Goal: Task Accomplishment & Management: Complete application form

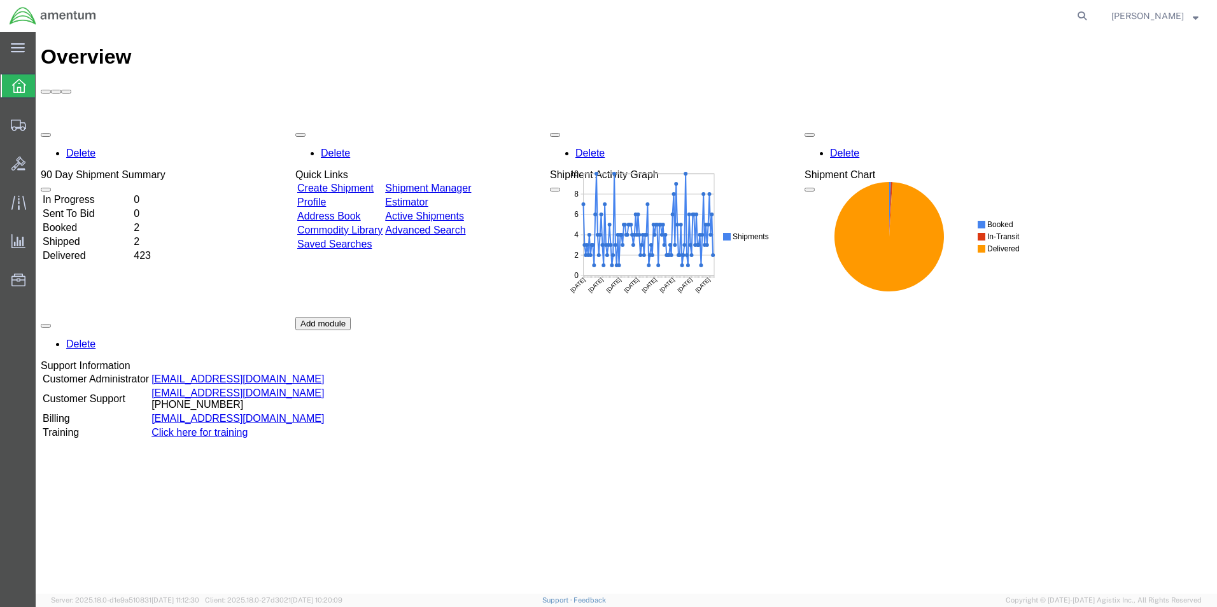
drag, startPoint x: 355, startPoint y: 119, endPoint x: 502, endPoint y: 253, distance: 198.3
click at [355, 183] on link "Create Shipment" at bounding box center [335, 188] width 76 height 11
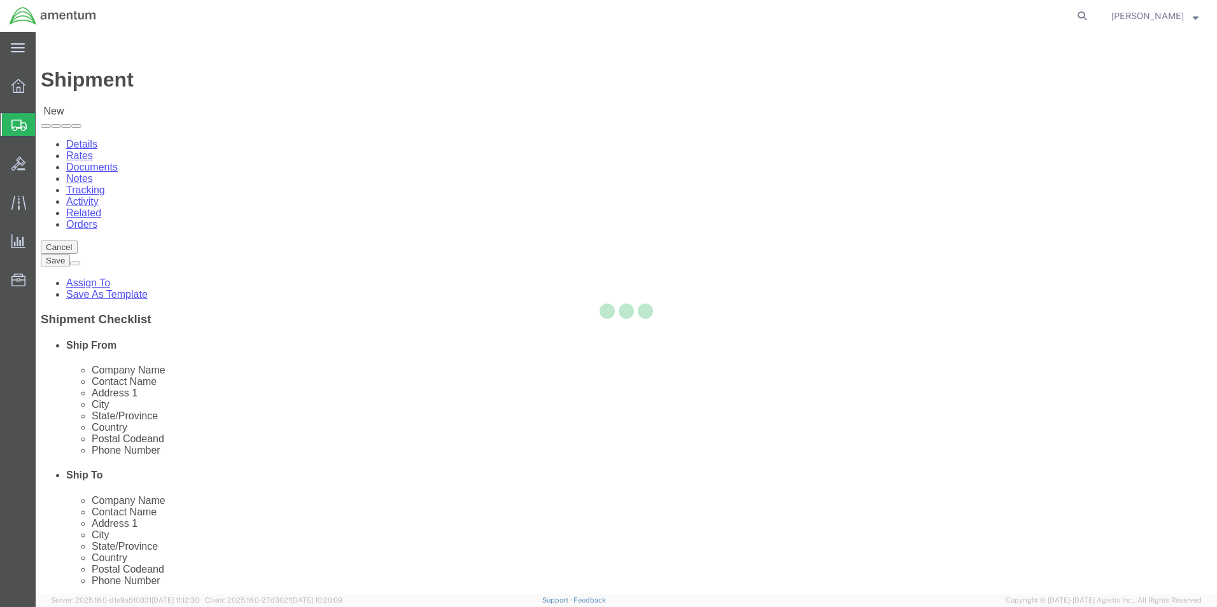
select select
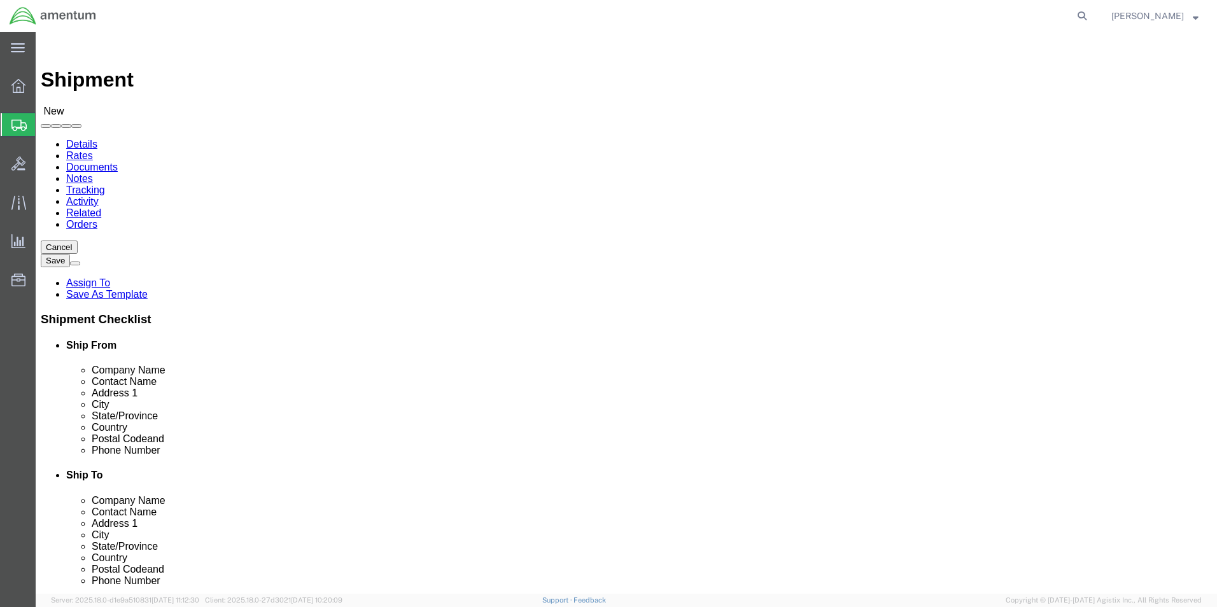
select select "MYPROFILE"
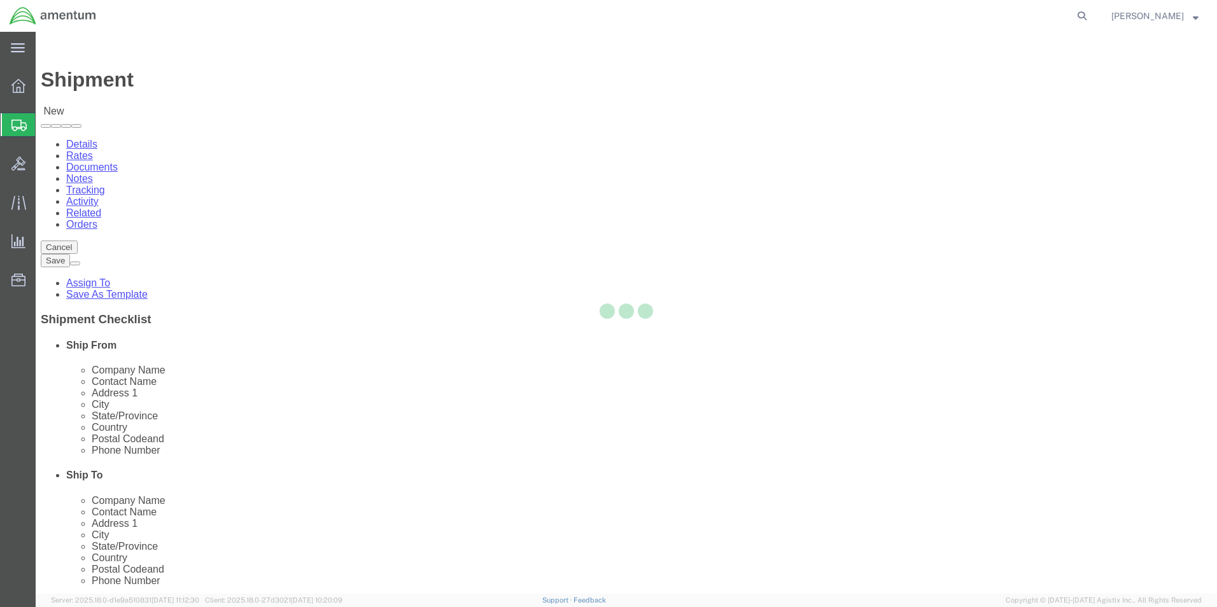
type input "Amentum Services, Inc."
type input "[PERSON_NAME]"
type input "5600 Air Cargo Road"
type input "[US_STATE][GEOGRAPHIC_DATA]"
type input "73159-1109"
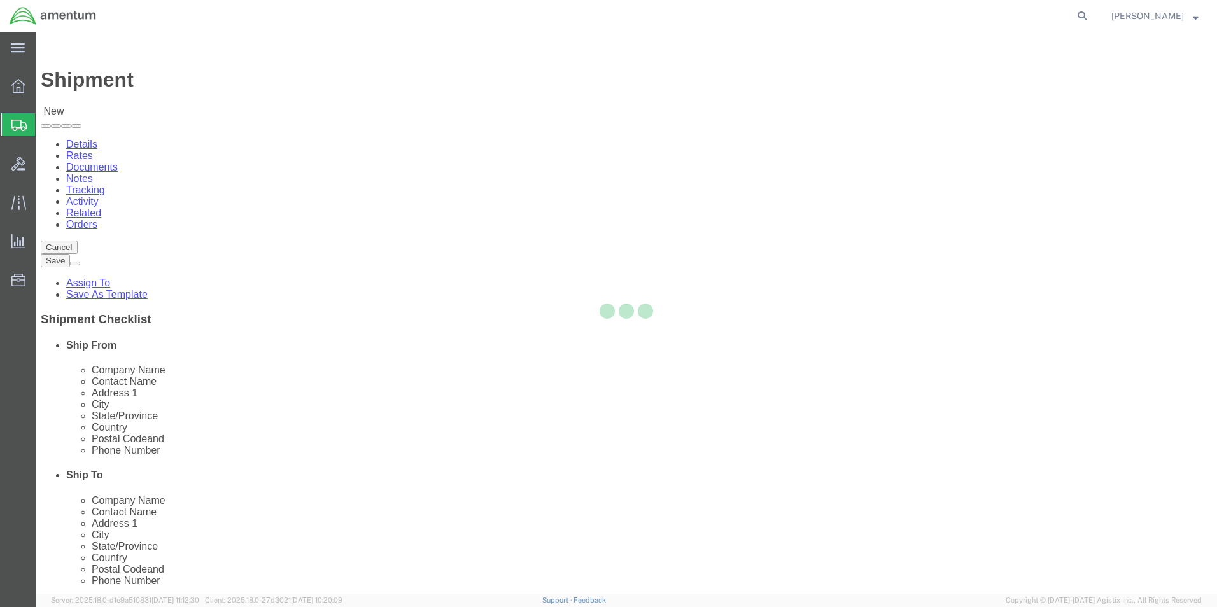
type input "[PHONE_NUMBER]"
type input "[PERSON_NAME][EMAIL_ADDRESS][PERSON_NAME][DOMAIN_NAME]"
checkbox input "true"
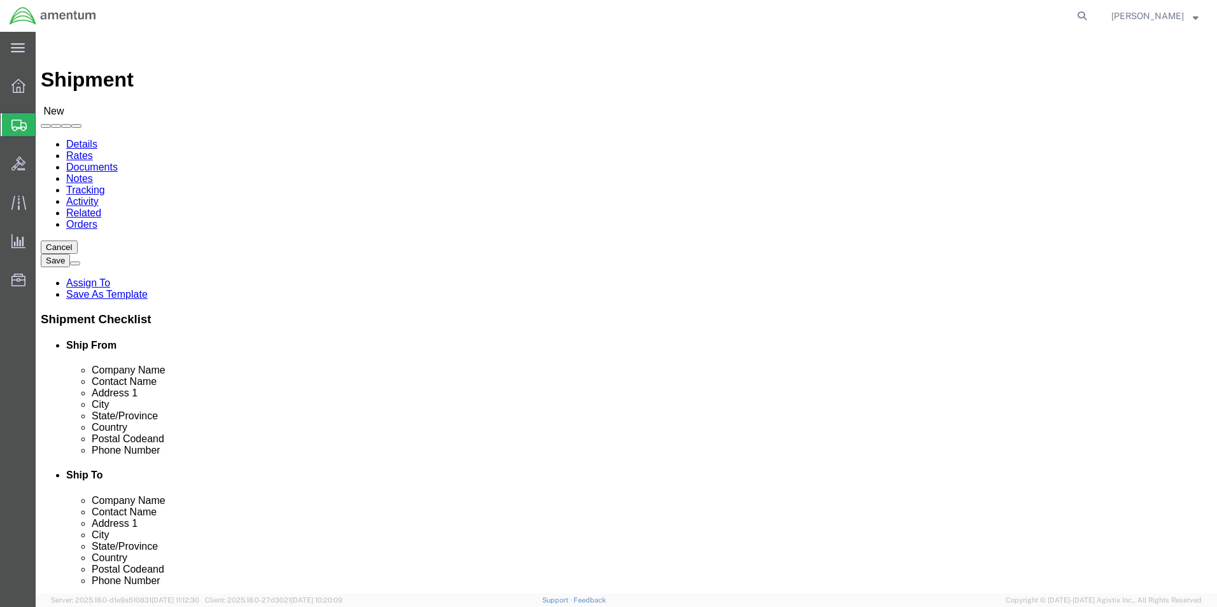
select select "OK"
type input "WTU"
select select "49949"
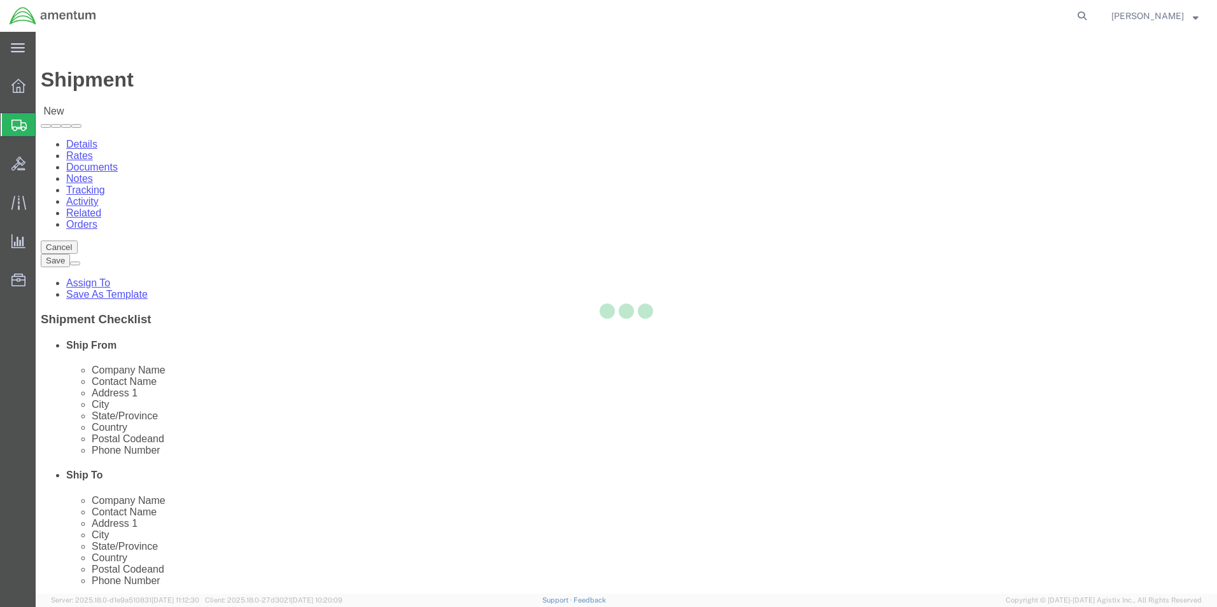
type input "Amentum Services, Inc"
type input "[PERSON_NAME]"
type input "[STREET_ADDRESS]"
type input "[PERSON_NAME] [GEOGRAPHIC_DATA]"
type input "DM AFB"
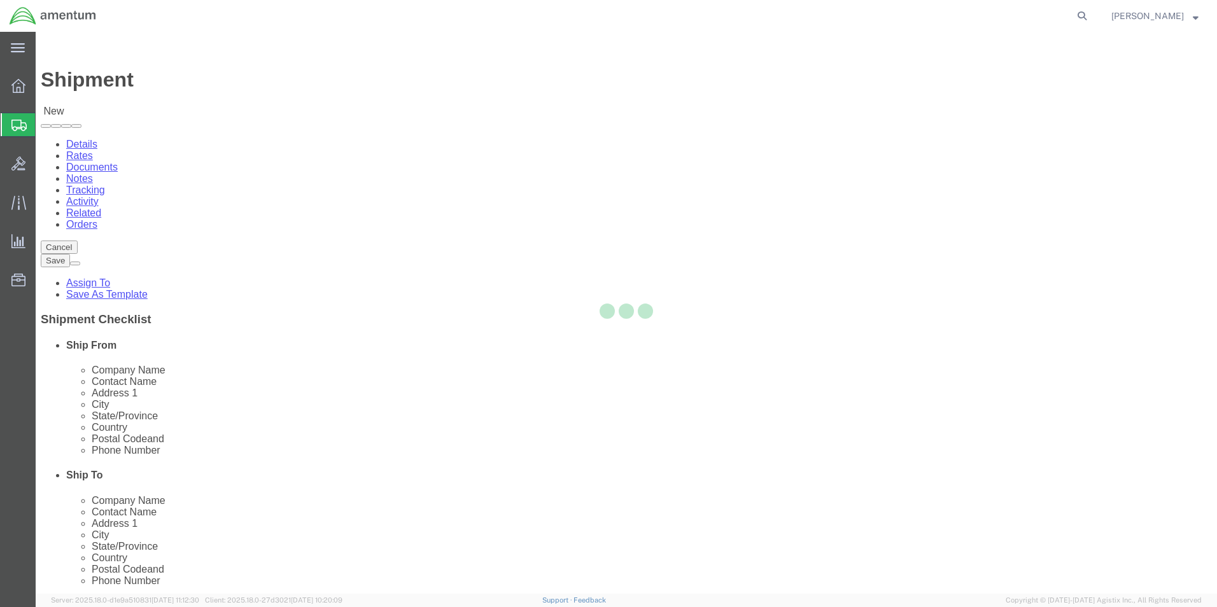
type input "85707"
type input "[PHONE_NUMBER]"
type input "[PERSON_NAME][EMAIL_ADDRESS][PERSON_NAME][DOMAIN_NAME]"
checkbox input "true"
select select "AZ"
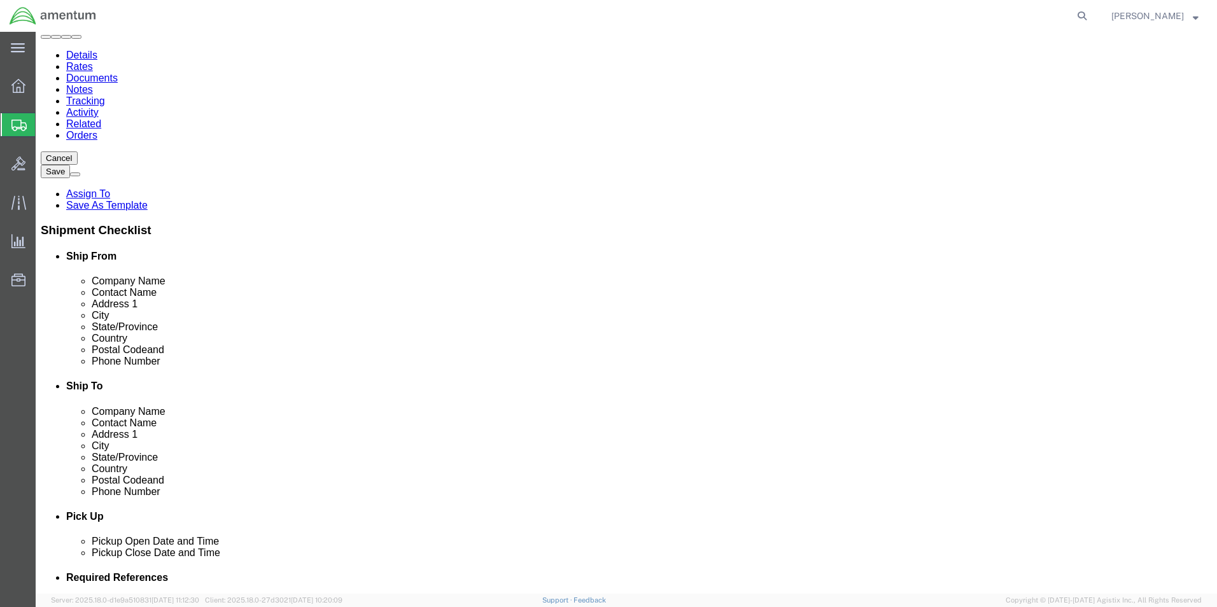
scroll to position [255, 0]
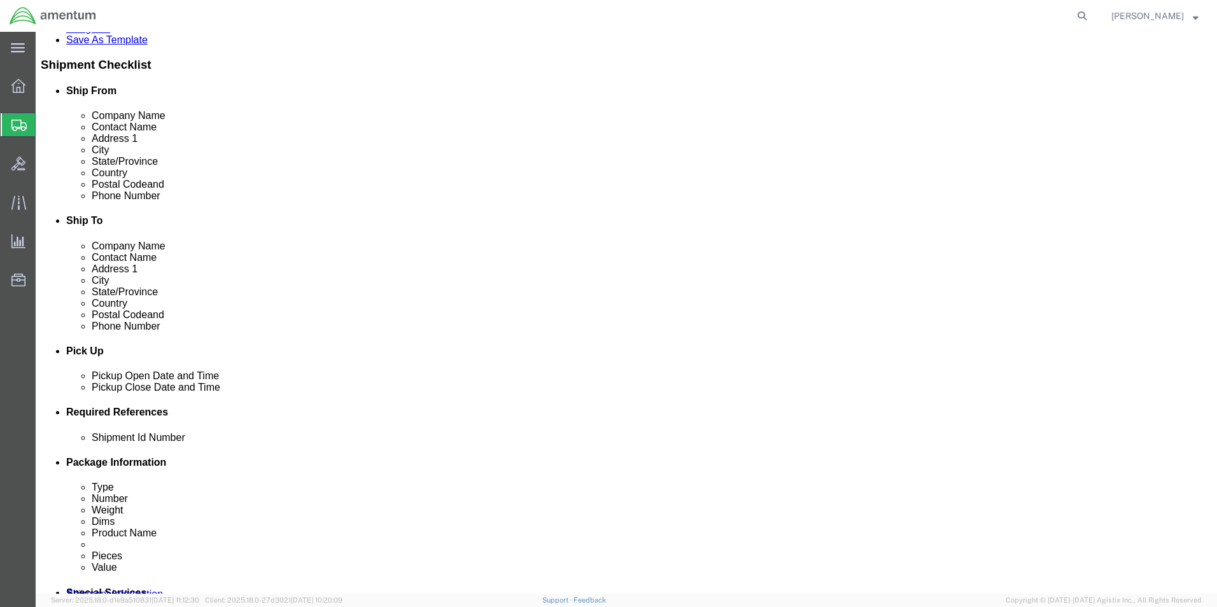
click button "Add reference"
drag, startPoint x: 697, startPoint y: 529, endPoint x: 690, endPoint y: 520, distance: 11.0
click select "Select Account Type Activity ID Airline Appointment Number ASN Batch Request # …"
select select "DEPT"
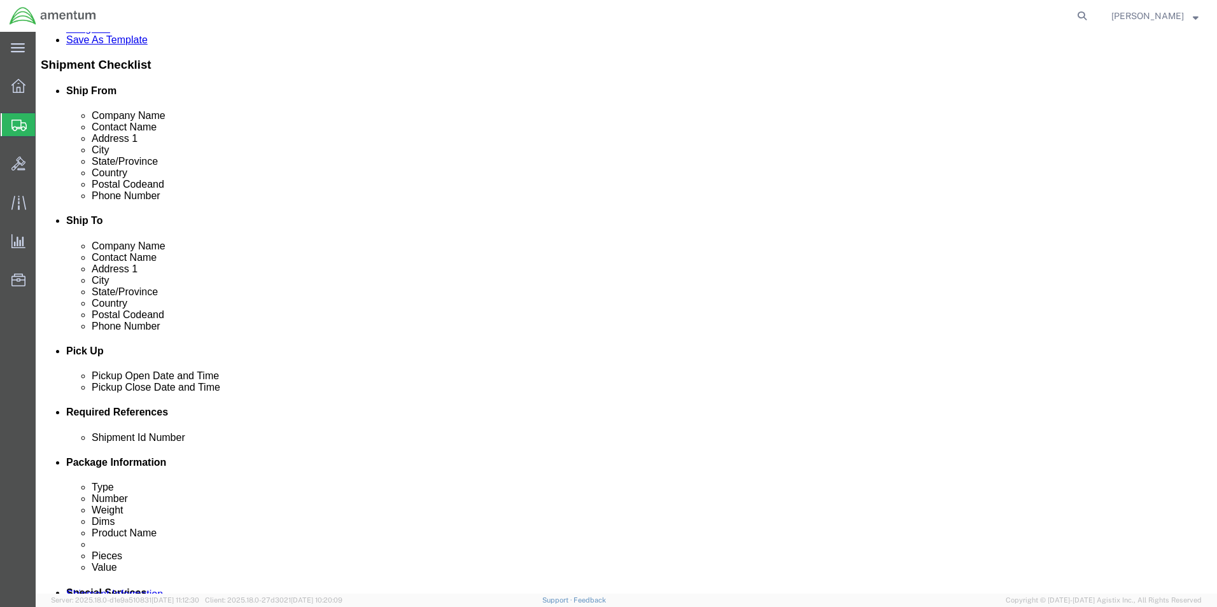
click select "Select Account Type Activity ID Airline Appointment Number ASN Batch Request # …"
click div "Select Account Type Activity ID Airline Appointment Number ASN Batch Request # …"
drag, startPoint x: 389, startPoint y: 529, endPoint x: 383, endPoint y: 517, distance: 13.7
click select "Select Account Type Activity ID Airline Appointment Number ASN Batch Request # …"
select select "CUSTREF"
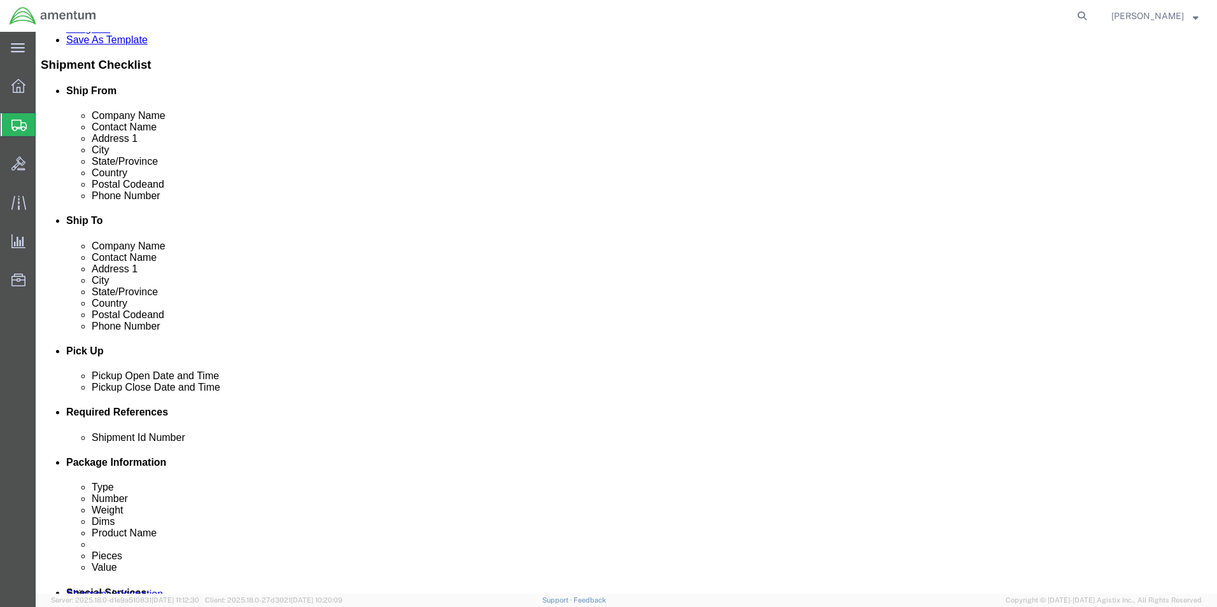
click select "Select Account Type Activity ID Airline Appointment Number ASN Batch Request # …"
click input "text"
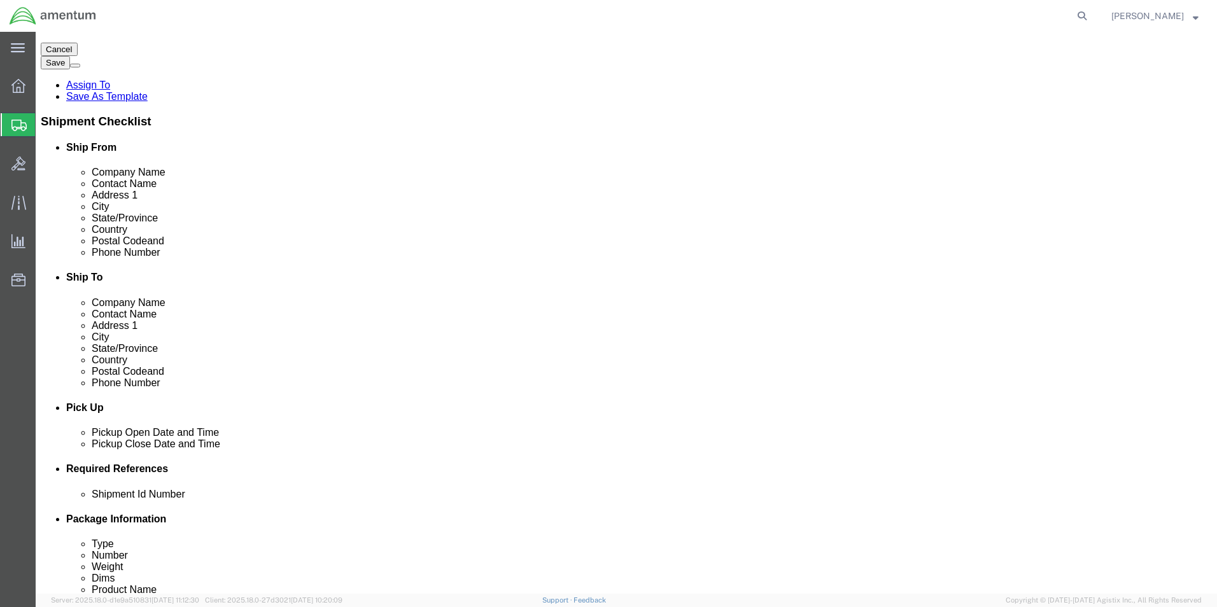
scroll to position [0, 0]
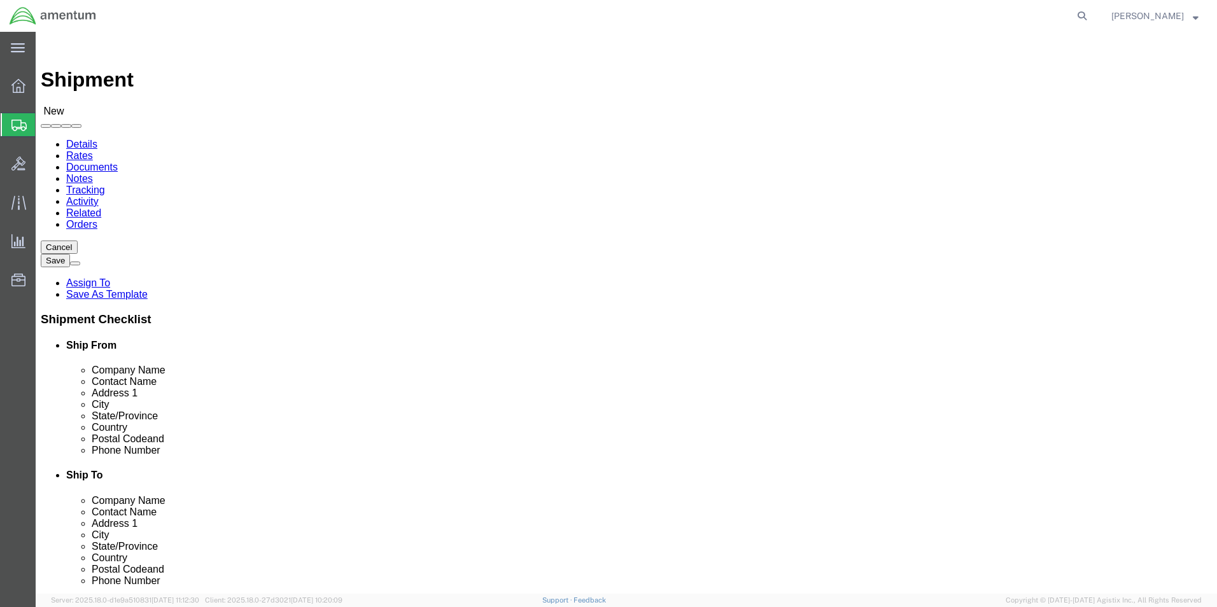
drag, startPoint x: 715, startPoint y: 262, endPoint x: 609, endPoint y: 267, distance: 106.4
click div "Contact Name [PERSON_NAME]"
type input "ATTN: [PERSON_NAME]"
click div "[GEOGRAPHIC_DATA]"
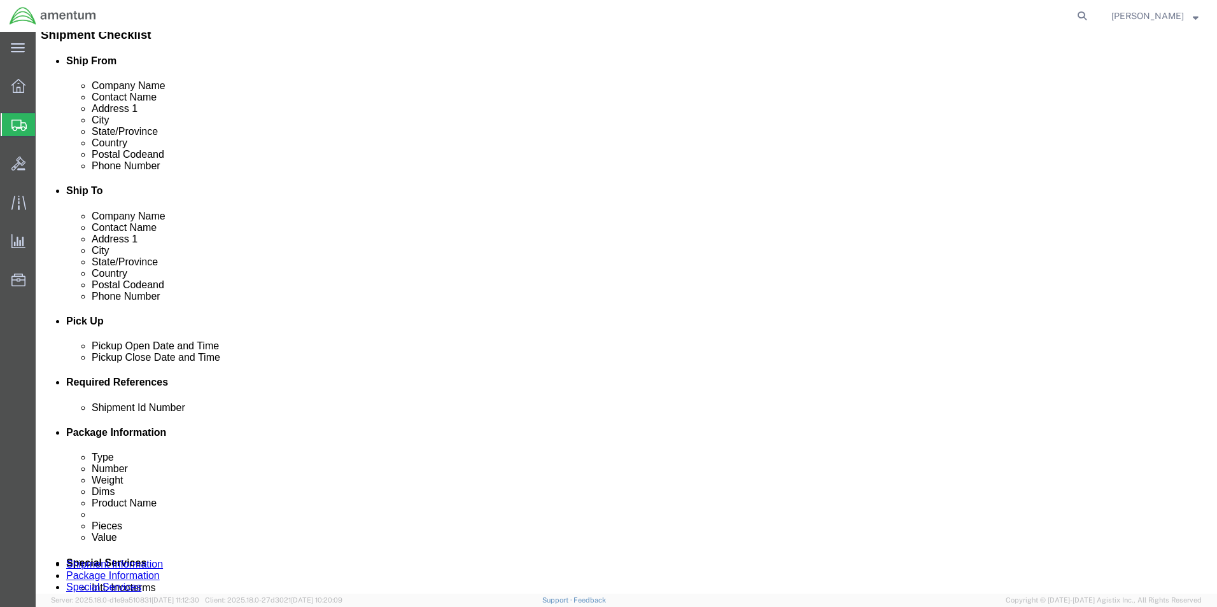
scroll to position [318, 0]
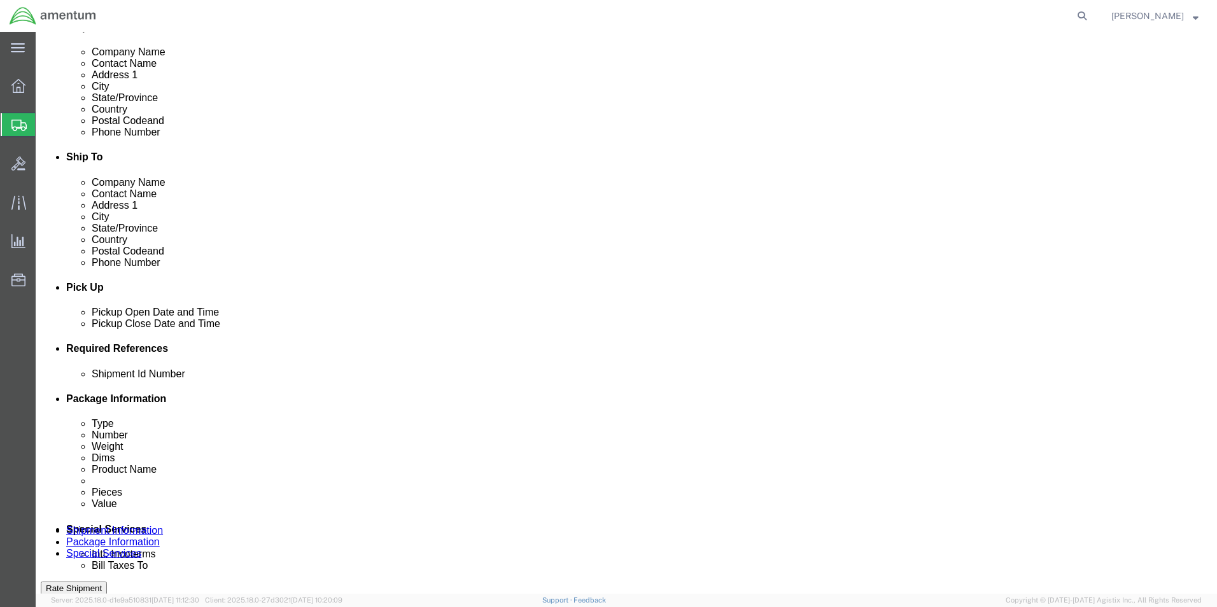
click input "text"
type input "TRAVEL CARD"
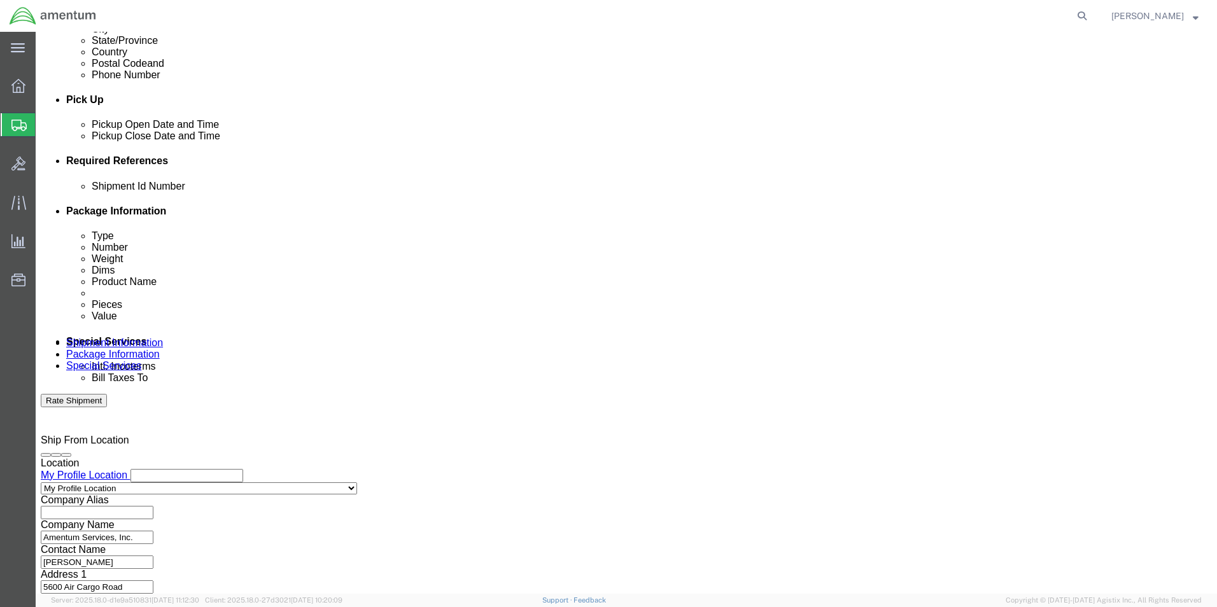
scroll to position [509, 0]
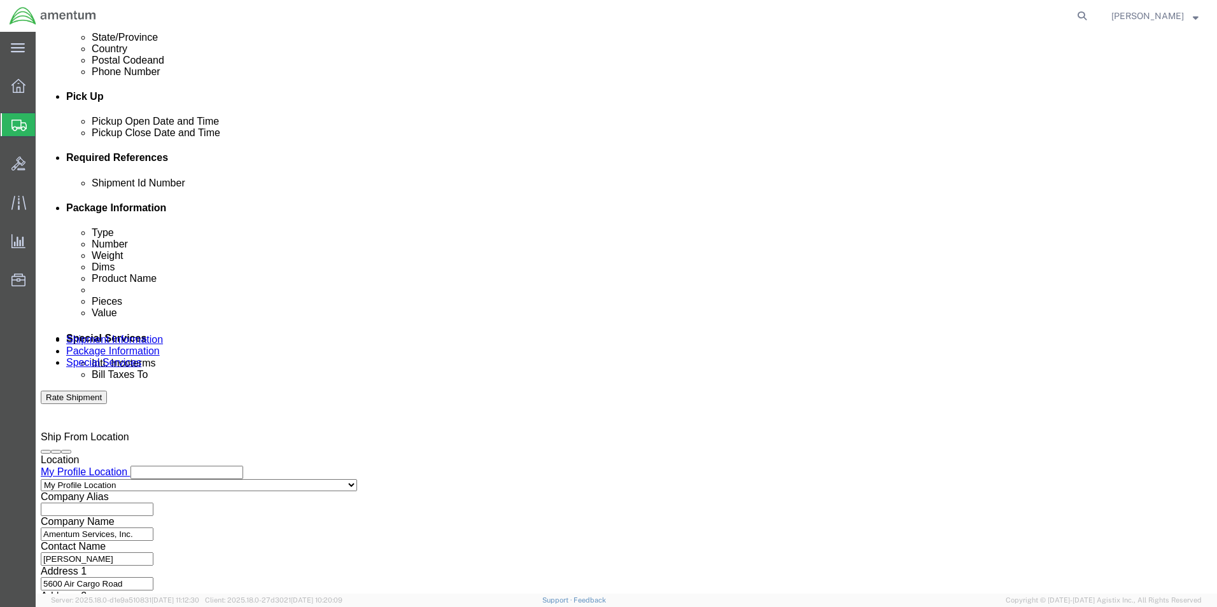
type input "CBP"
click button "Continue"
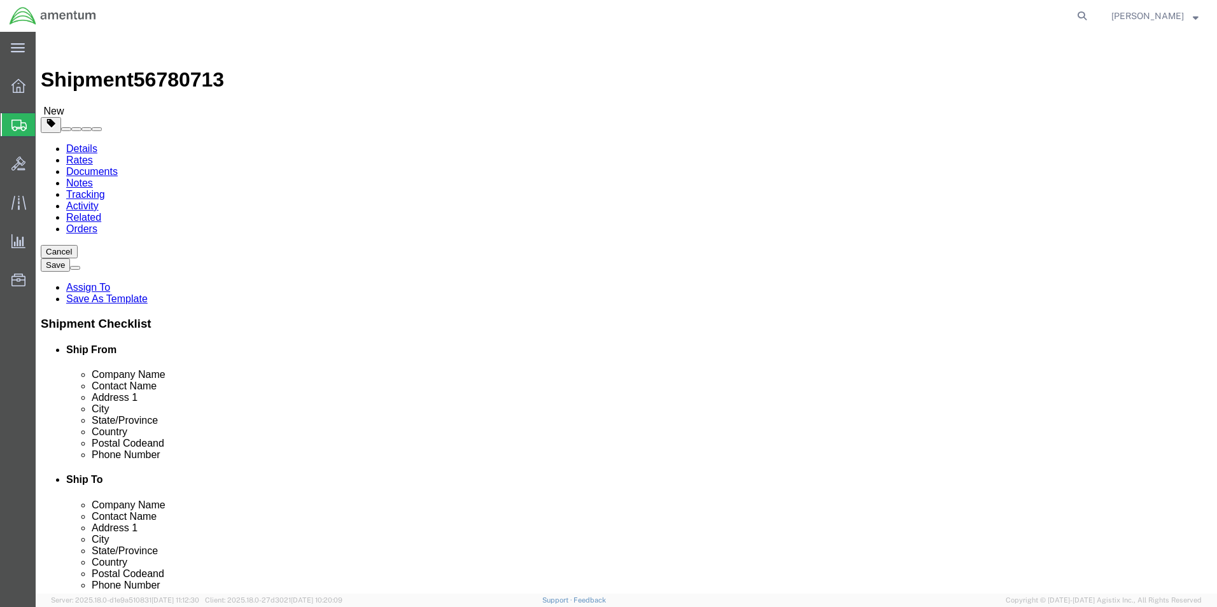
click input "text"
click select "Select BCK Boxes Bale(s) Basket(s) Bolt(s) Bottle(s) Buckets Bulk Bundle(s) Can…"
select select "ENV"
click select "Select BCK Boxes Bale(s) Basket(s) Bolt(s) Bottle(s) Buckets Bulk Bundle(s) Can…"
type input "9.50"
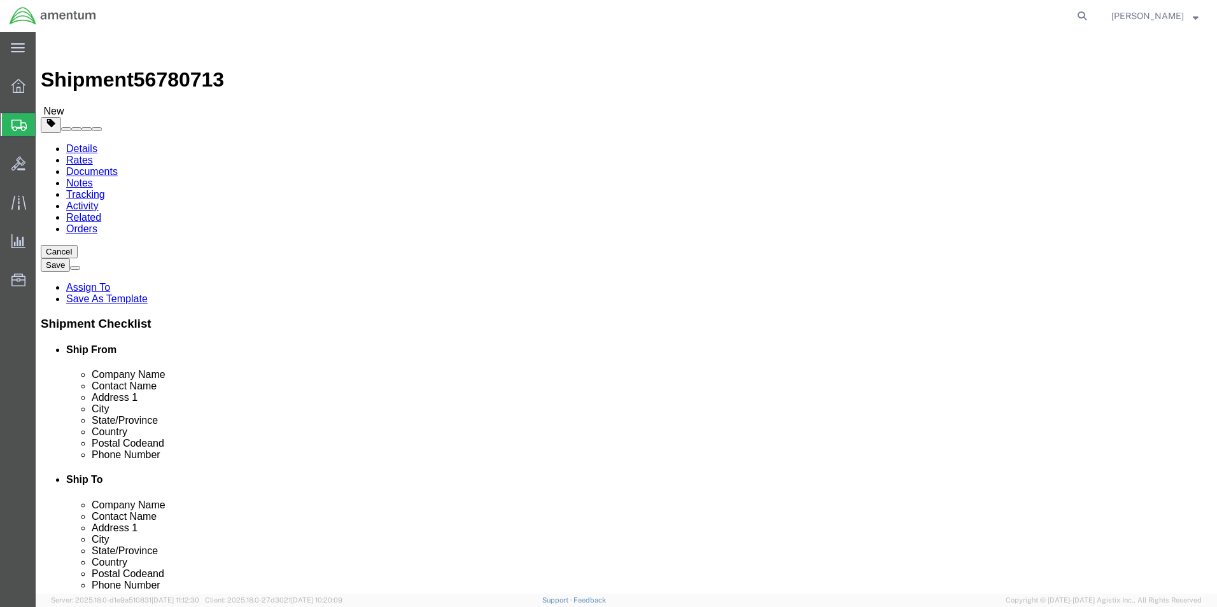
type input "12.50"
type input "0.25"
type input "1"
click link "Add Content"
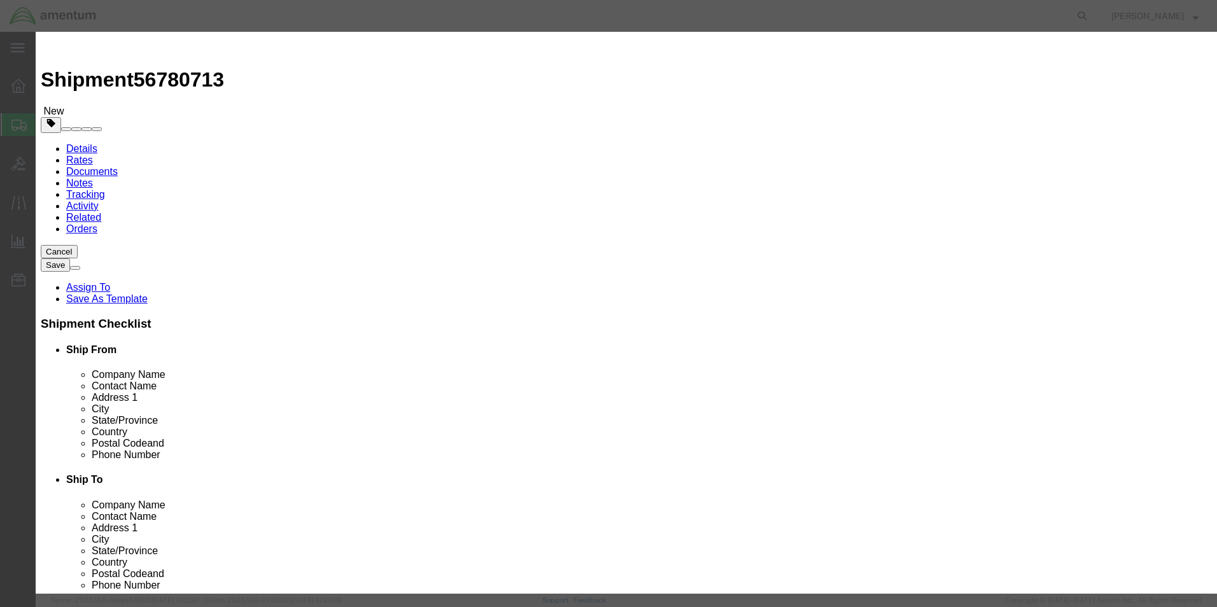
click input "text"
type input "TRAVEL CARD"
type input "1.00"
type input "50.00"
click button "Save & Close"
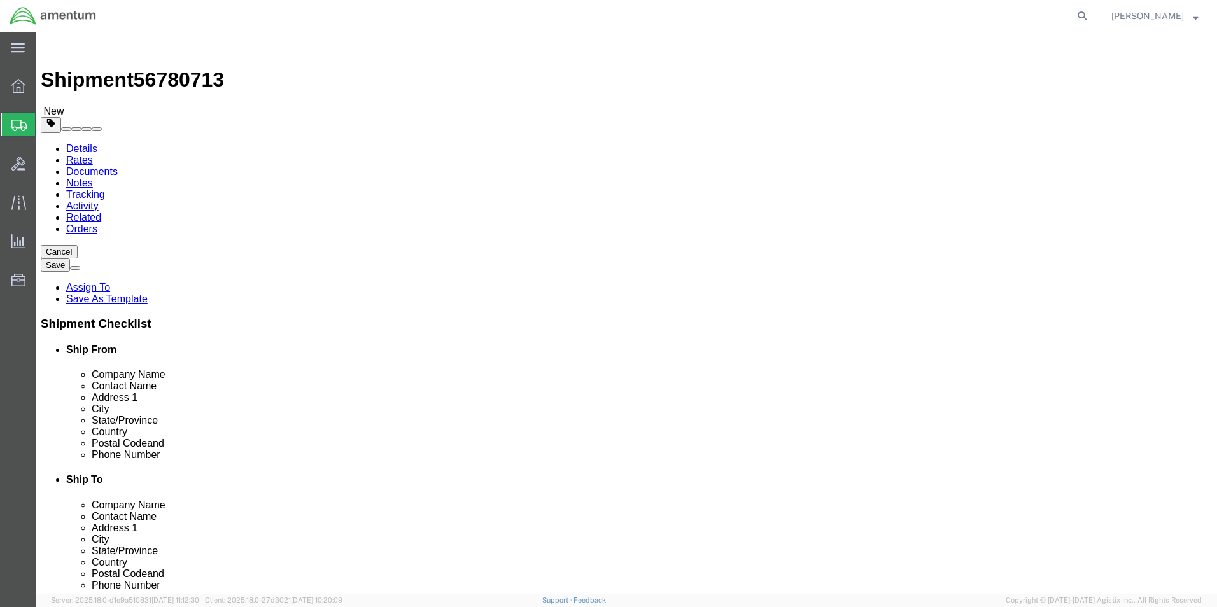
click button "Rate Shipment"
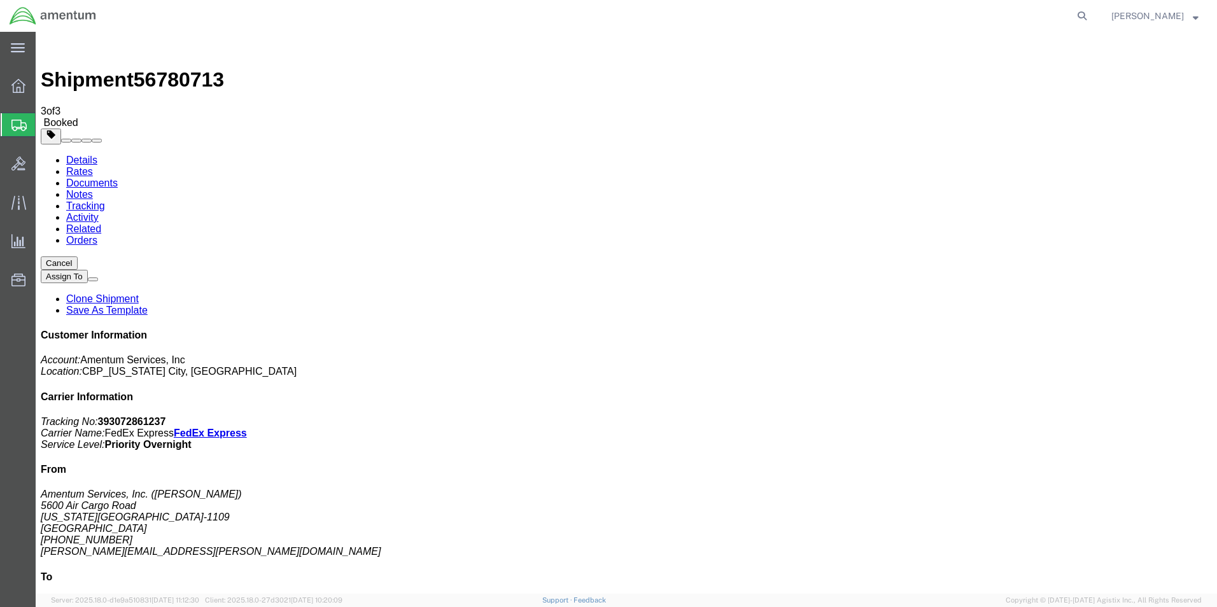
click at [83, 155] on link "Details" at bounding box center [81, 160] width 31 height 11
click at [8, 37] on div "main_menu Created with Sketch." at bounding box center [18, 48] width 36 height 32
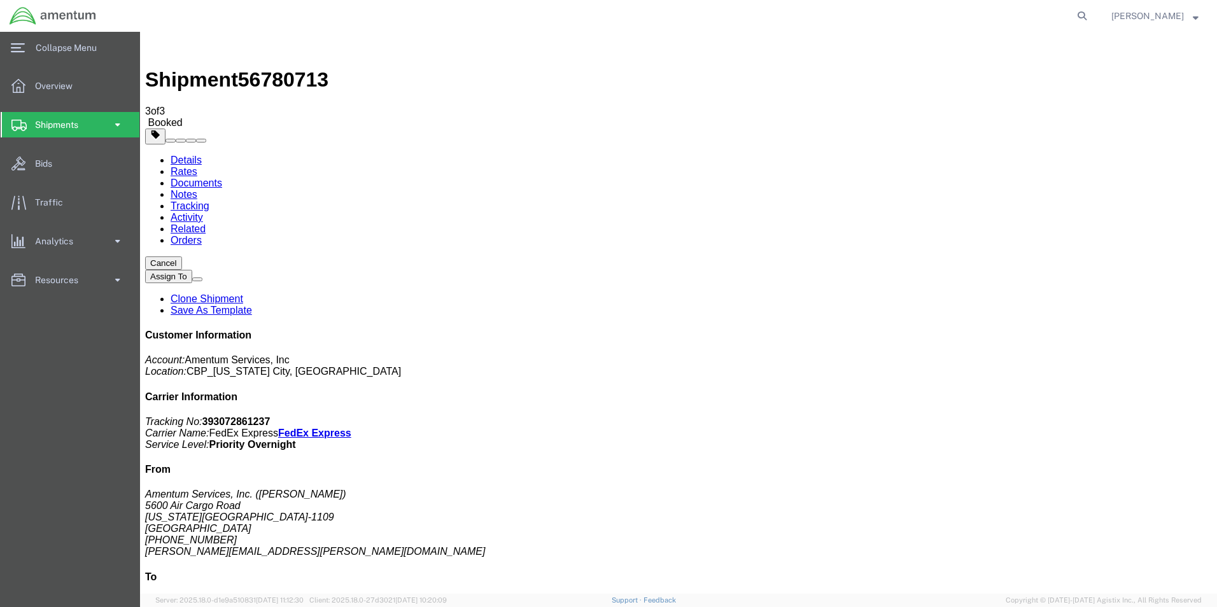
click at [117, 122] on span at bounding box center [117, 124] width 11 height 25
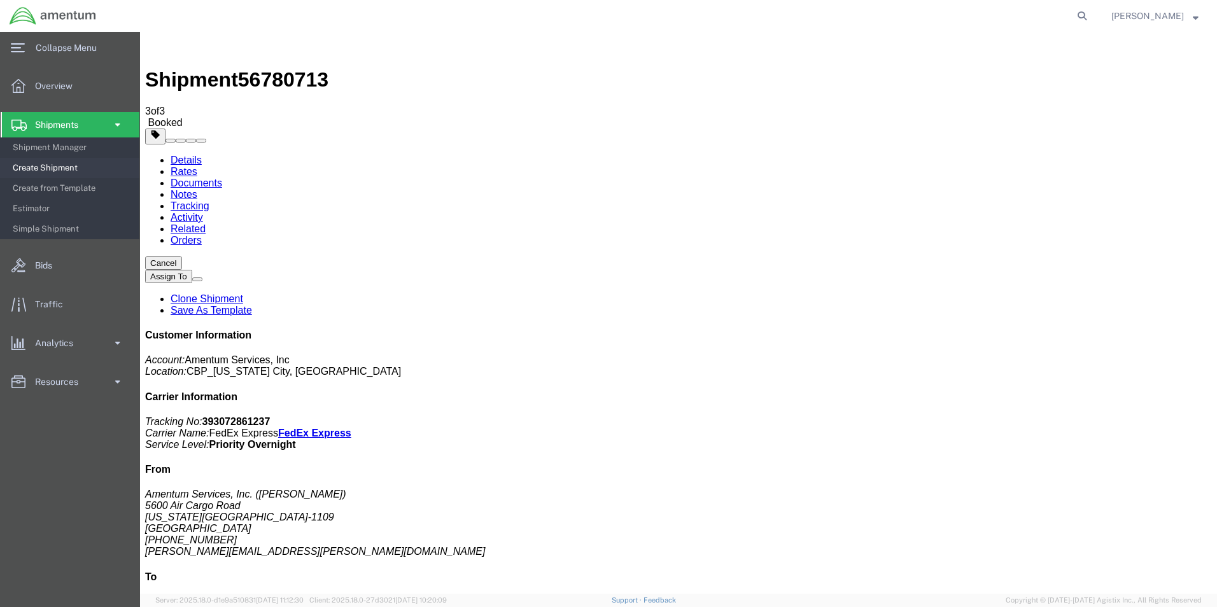
click at [35, 164] on span "Create Shipment" at bounding box center [72, 167] width 118 height 25
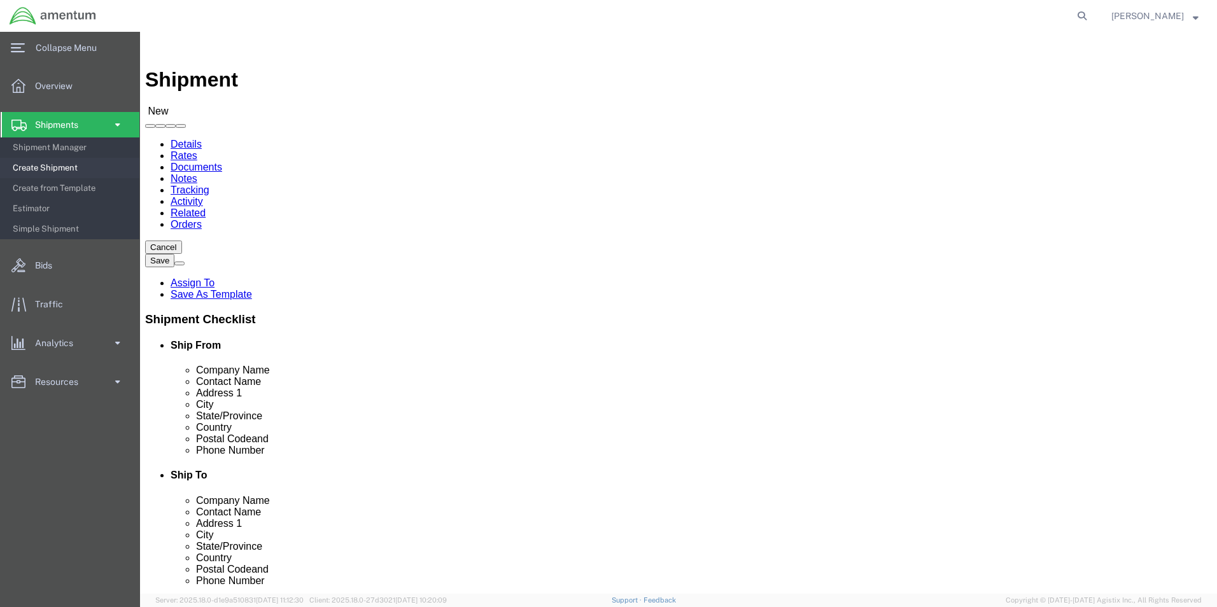
select select "MYPROFILE"
select select "OK"
type input "EPR"
select select "49933"
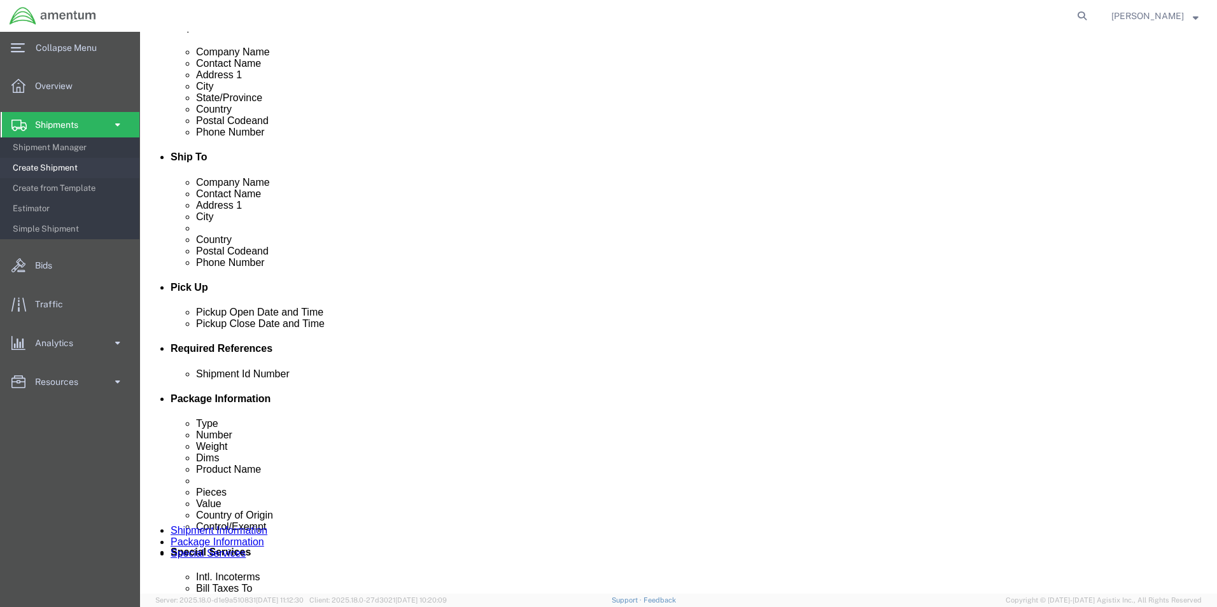
click button "Add reference"
click select "Select Account Type Activity ID Airline Appointment Number ASN Batch Request # …"
select select "DEPT"
click select "Select Account Type Activity ID Airline Appointment Number ASN Batch Request # …"
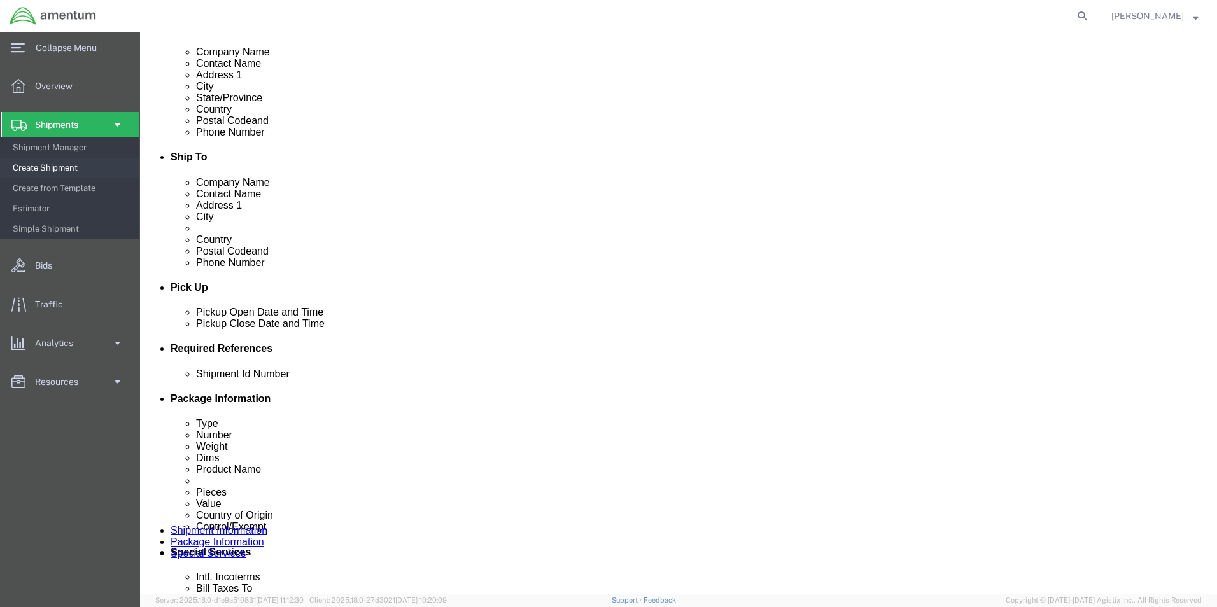
drag, startPoint x: 351, startPoint y: 465, endPoint x: 342, endPoint y: 455, distance: 13.5
click select "Select Account Type Activity ID Airline Appointment Number ASN Batch Request # …"
select select "CUSTREF"
click select "Select Account Type Activity ID Airline Appointment Number ASN Batch Request # …"
click input "text"
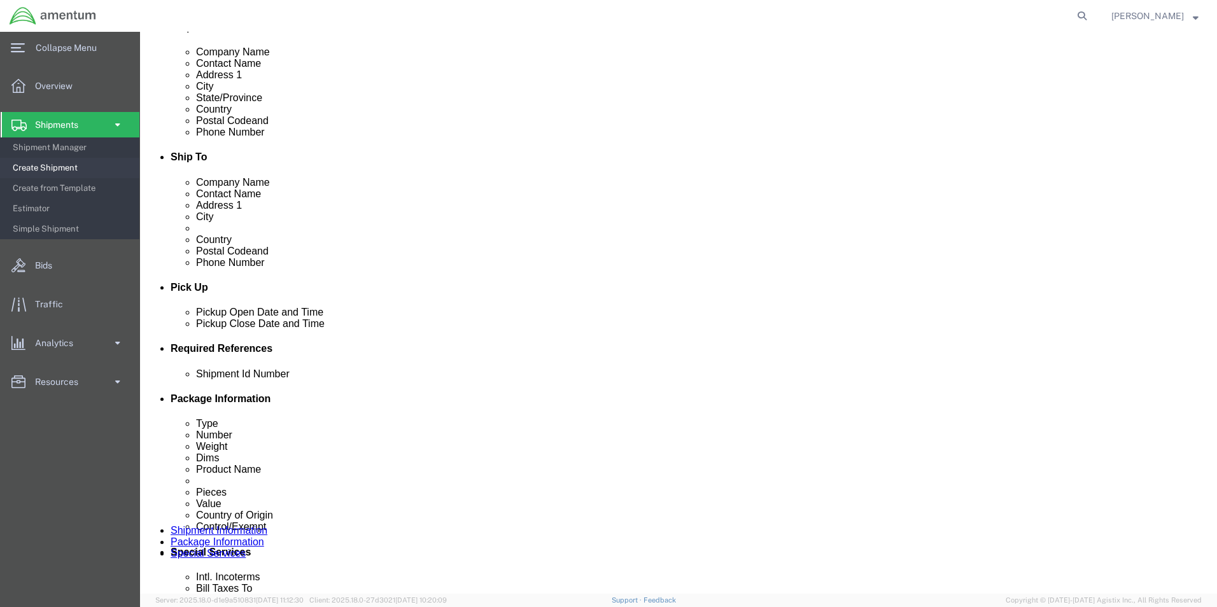
type input "TRAVEL CARD"
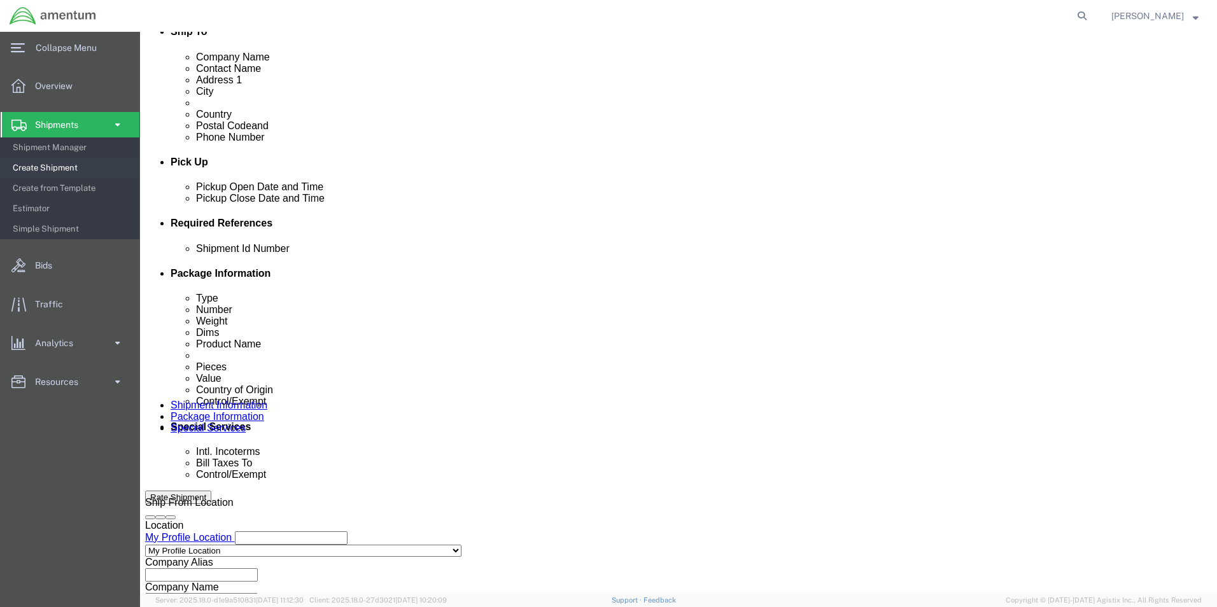
scroll to position [531, 0]
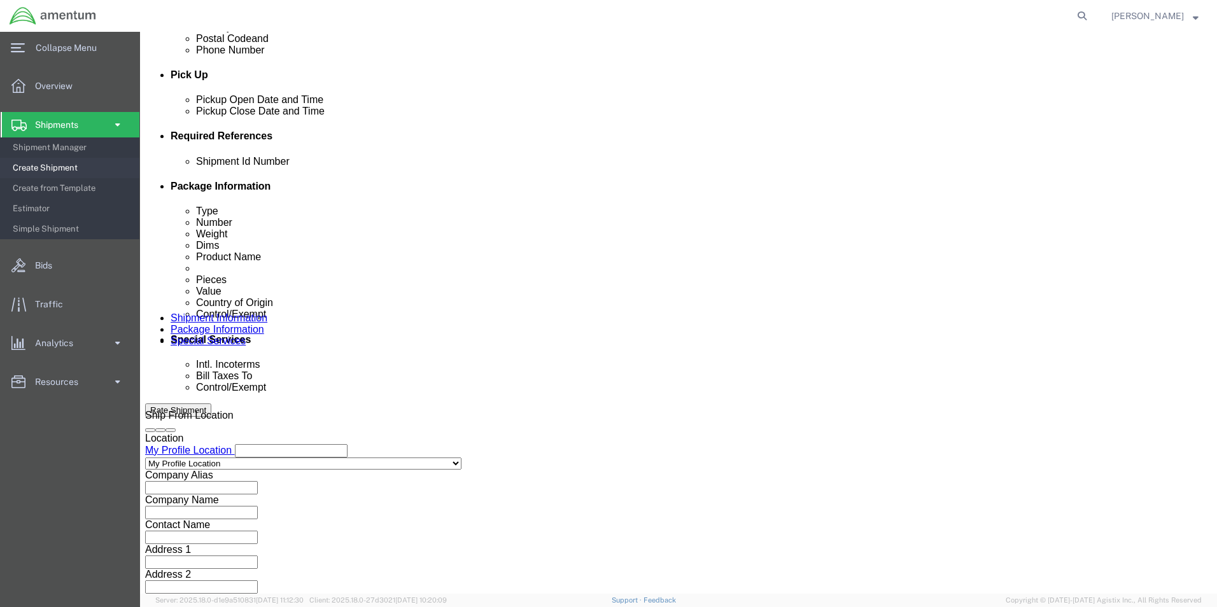
type input "CBP"
click div "Previous Continue"
click button "Continue"
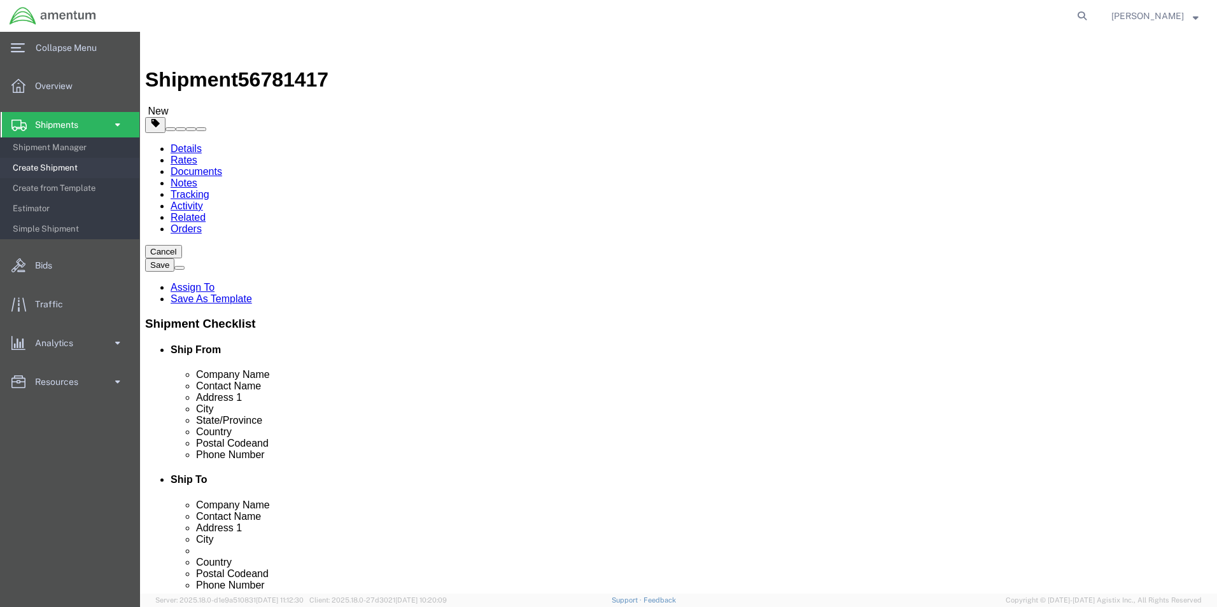
click select "Select BCK Boxes Bale(s) Basket(s) Bolt(s) Bottle(s) Buckets Bulk Bundle(s) Can…"
select select "ENV"
click select "Select BCK Boxes Bale(s) Basket(s) Bolt(s) Bottle(s) Buckets Bulk Bundle(s) Can…"
type input "9.50"
type input "12.50"
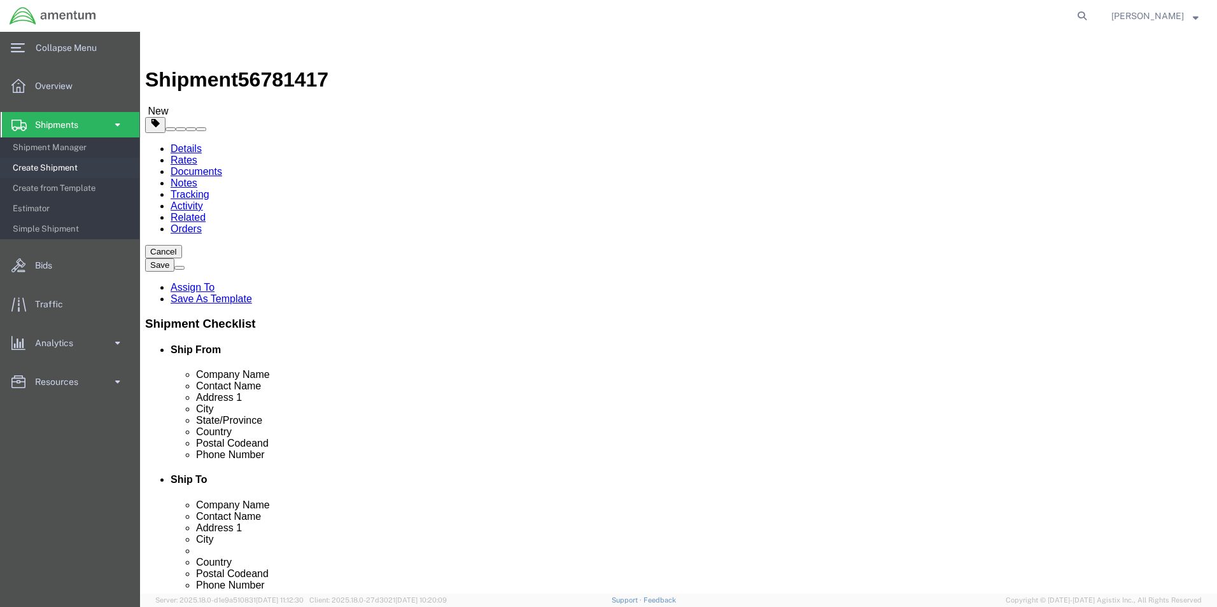
type input "0.25"
type input "1"
click link "Add Content"
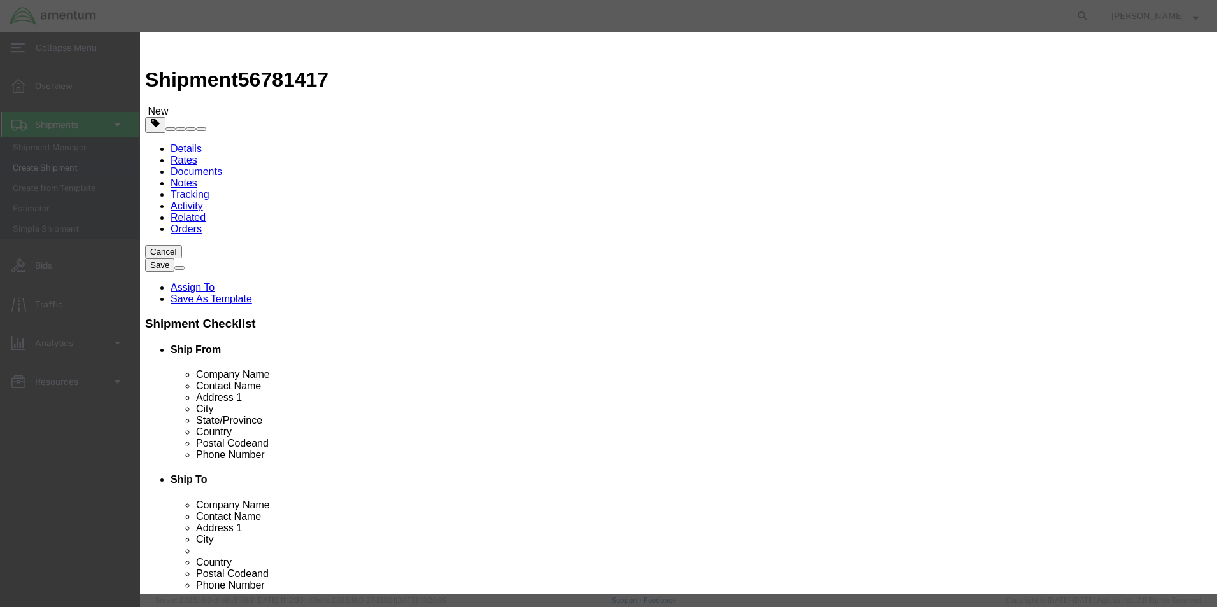
click input "text"
type input "TRAVEL CARD"
type input "1.00"
type input "50.00"
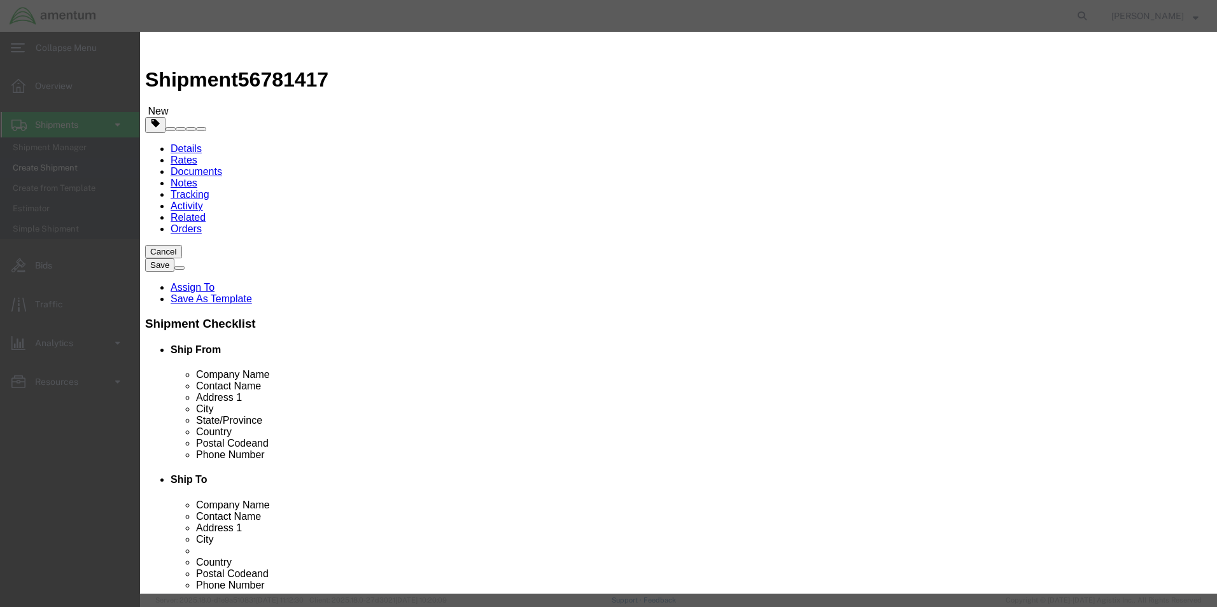
click select "Select ATF BIS DEA EPA FDA FTR ITAR OFAC Other (OPA)"
select select "FTR"
click select "Select ATF BIS DEA EPA FDA FTR ITAR OFAC Other (OPA)"
click select "Select 30.2(d)(2) 30.36 30.37(a) 30.37(f) 30.37(g) 30.37(h) 30.37(i) 30.37(j) 3…"
select select "30.37(a)"
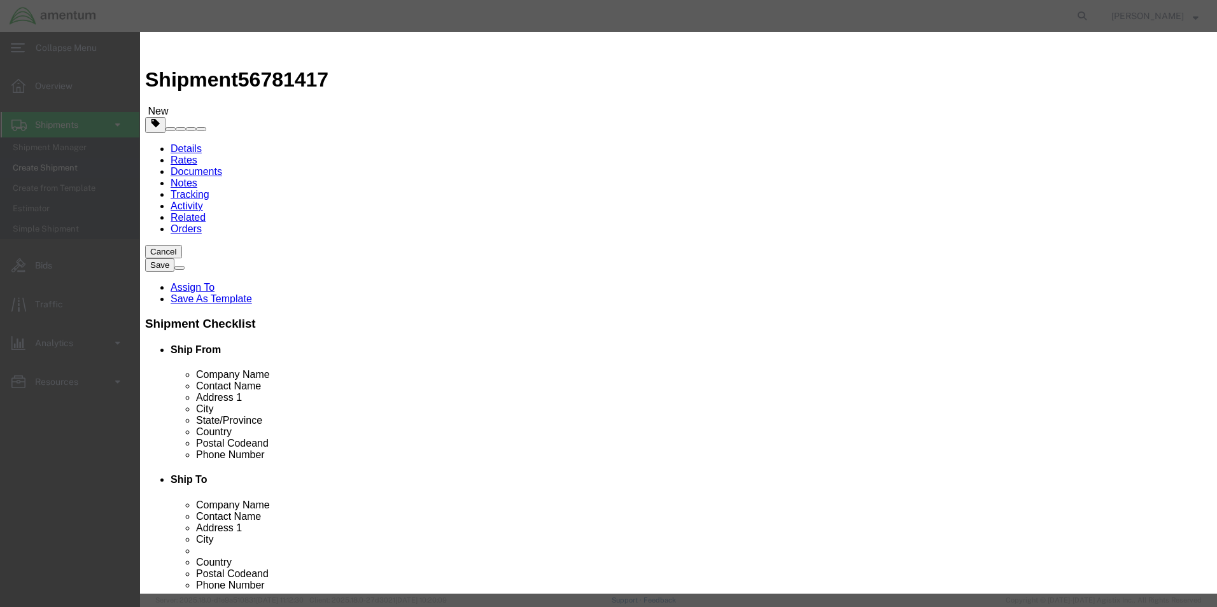
click select "Select 30.2(d)(2) 30.36 30.37(a) 30.37(f) 30.37(g) 30.37(h) 30.37(i) 30.37(j) 3…"
click select "Select [GEOGRAPHIC_DATA] [GEOGRAPHIC_DATA] [GEOGRAPHIC_DATA] [GEOGRAPHIC_DATA] …"
select select "US"
click select "Select [GEOGRAPHIC_DATA] [GEOGRAPHIC_DATA] [GEOGRAPHIC_DATA] [GEOGRAPHIC_DATA] …"
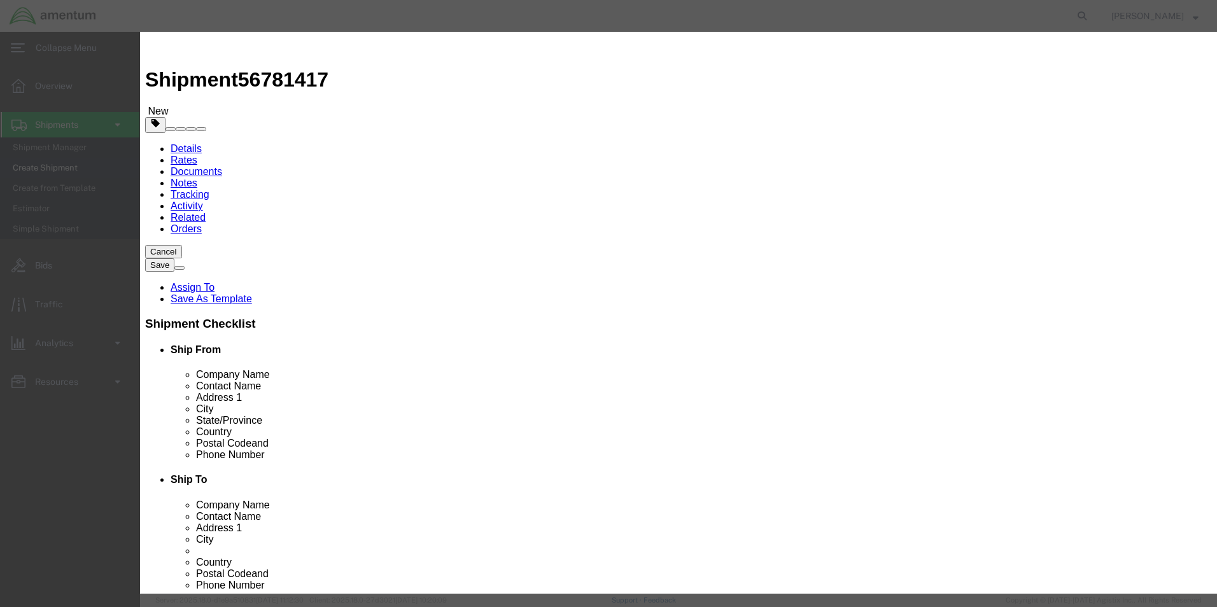
drag, startPoint x: 795, startPoint y: 497, endPoint x: 640, endPoint y: 451, distance: 161.4
click button "Save & Close"
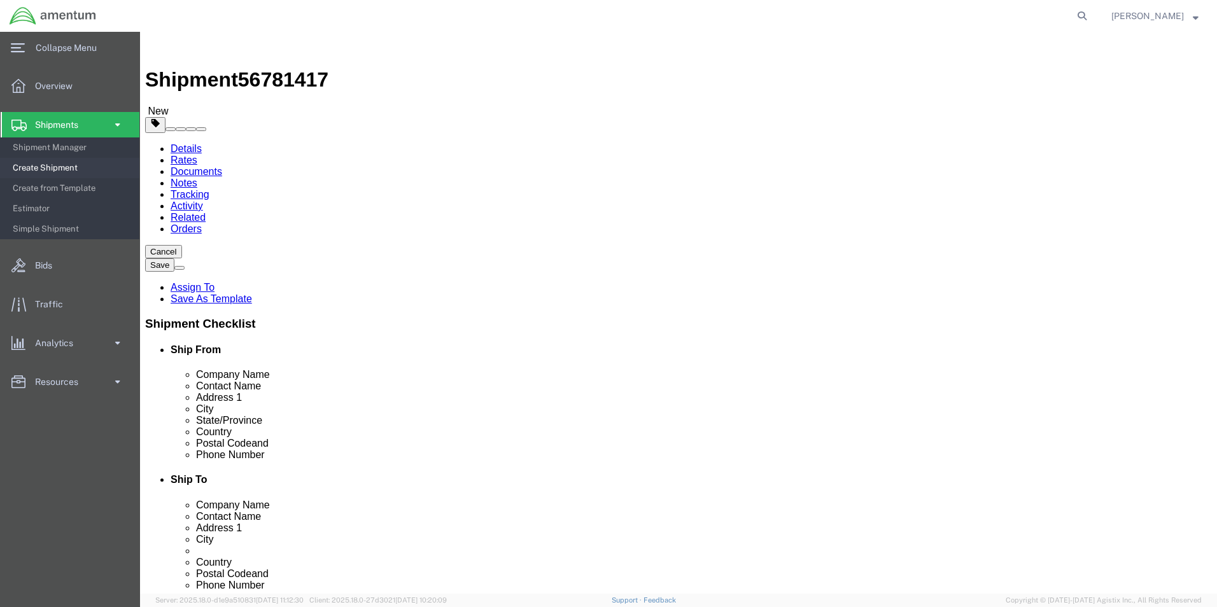
drag, startPoint x: 782, startPoint y: 509, endPoint x: 156, endPoint y: 243, distance: 680.9
click button "Continue"
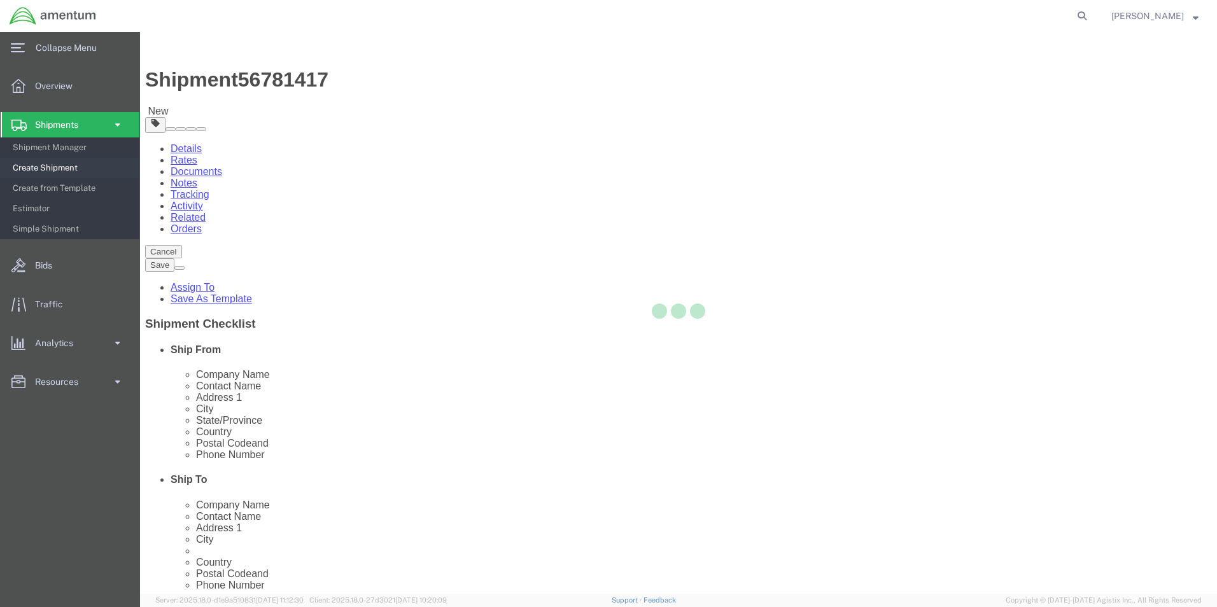
select select
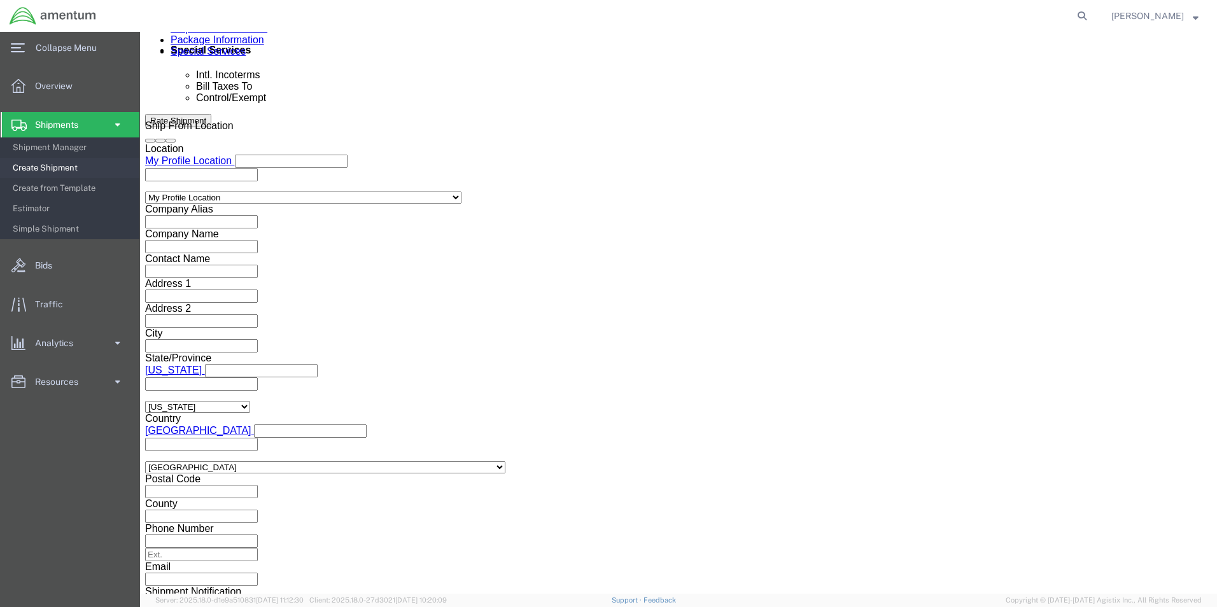
scroll to position [955, 0]
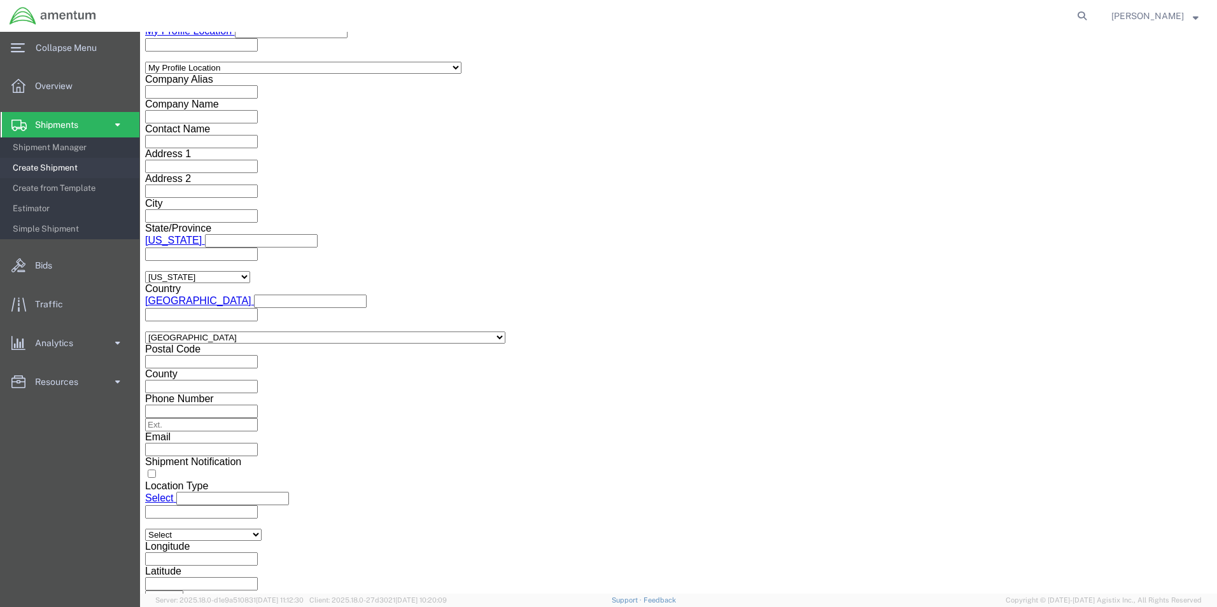
click select "Select ATF BIS DEA EPA FDA FTR ITAR OFAC Other (OPA)"
select select "FTR"
click select "Select ATF BIS DEA EPA FDA FTR ITAR OFAC Other (OPA)"
drag, startPoint x: 248, startPoint y: 320, endPoint x: 246, endPoint y: 310, distance: 10.4
click select "Select 30.2(d)(2) 30.36 30.37(a) 30.37(f) 30.37(g) 30.37(h) 30.37(i) 30.37(j) 3…"
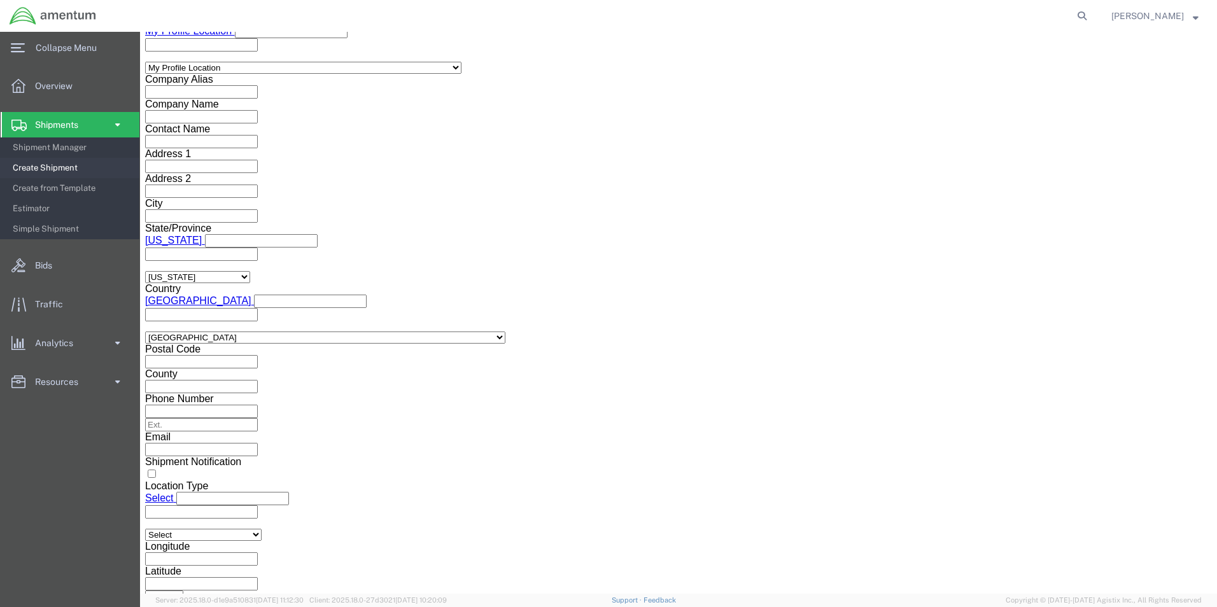
select select "30.37(a)"
click select "Select 30.2(d)(2) 30.36 30.37(a) 30.37(f) 30.37(g) 30.37(h) 30.37(i) 30.37(j) 3…"
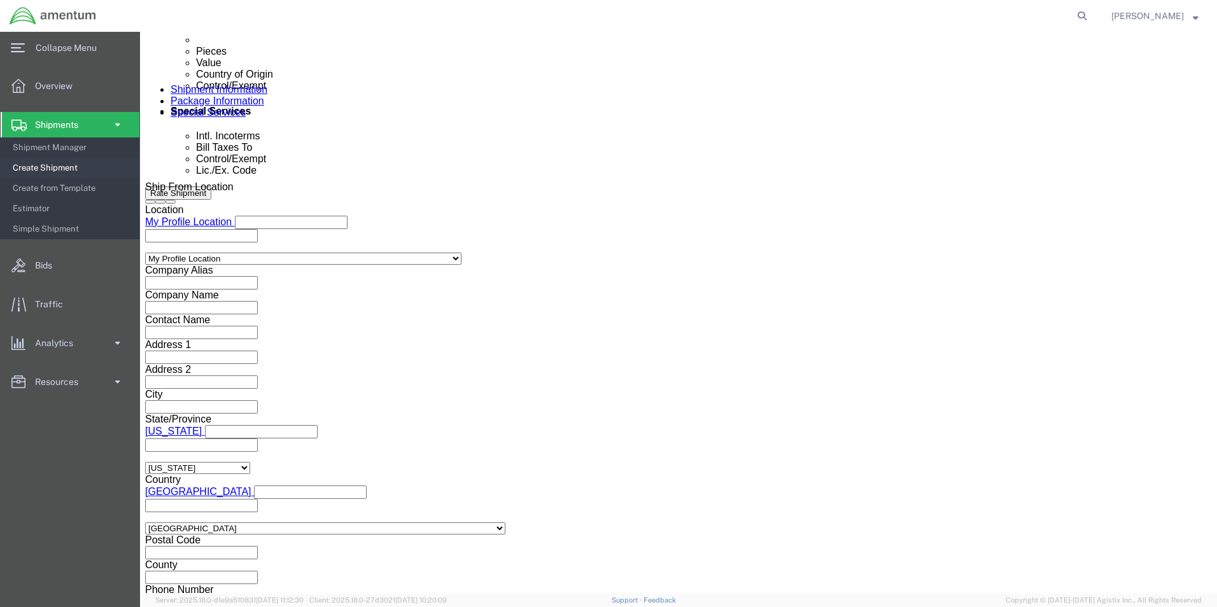
scroll to position [509, 0]
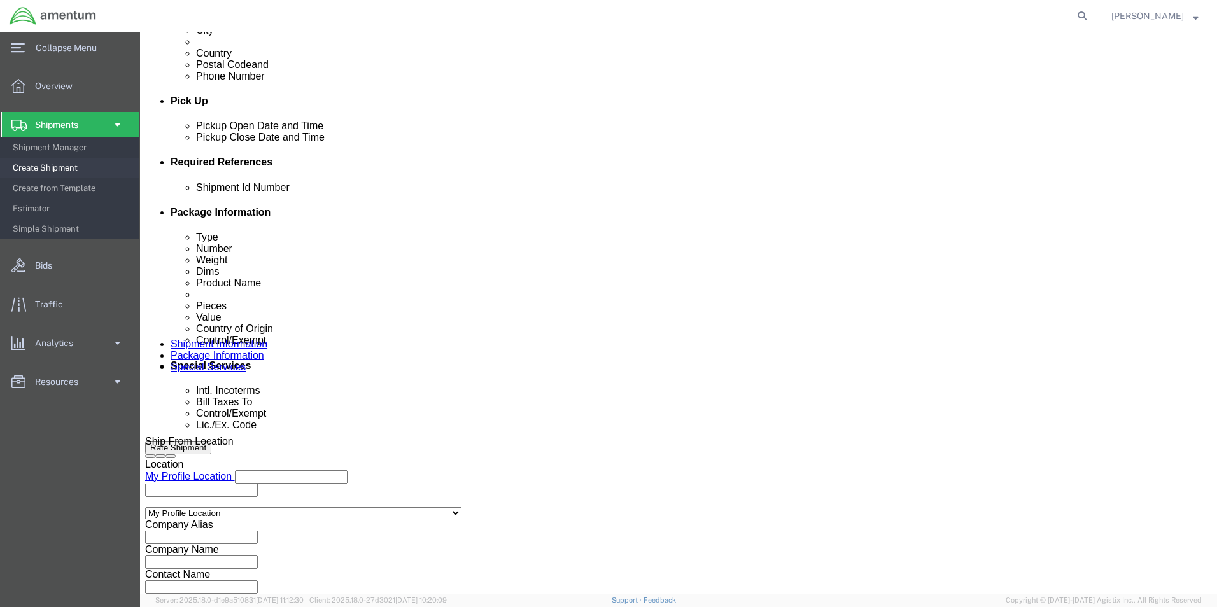
click select "Select Carriage Insurance Paid Carriage Paid To Cost and Freight Cost Insurance…"
select select "DAP"
click select "Select Carriage Insurance Paid Carriage Paid To Cost and Freight Cost Insurance…"
select select "SHIP"
click select "Select Recipient Account Sender/Shipper Third Party Account"
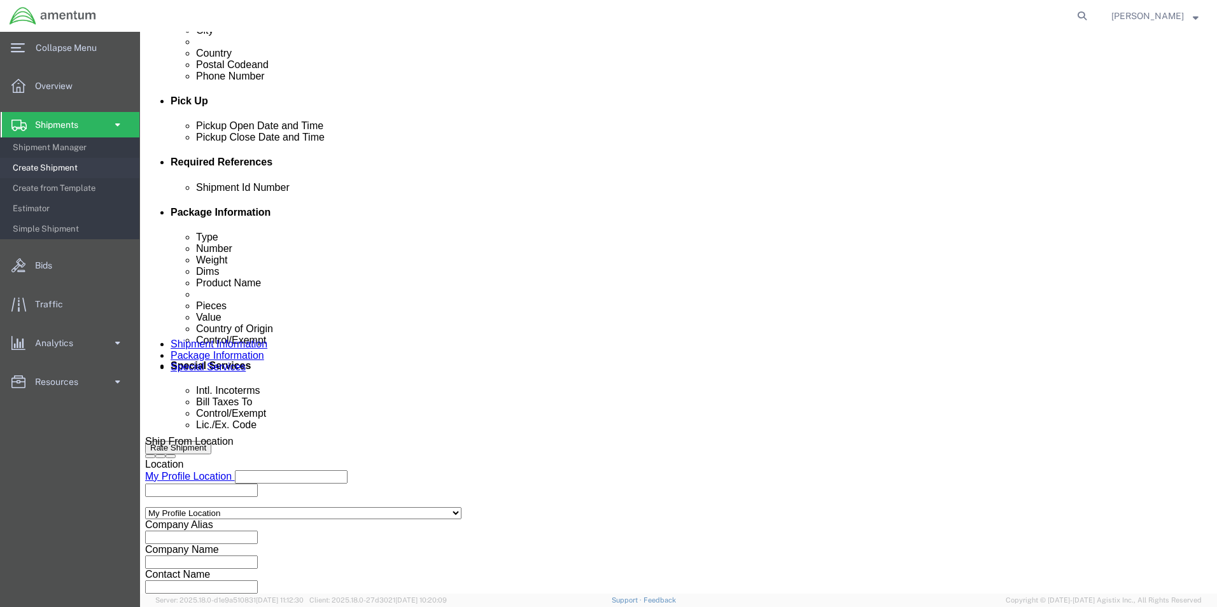
select select "SHIP"
click select "Select Recipient Account Sender/Shipper Third Party Account"
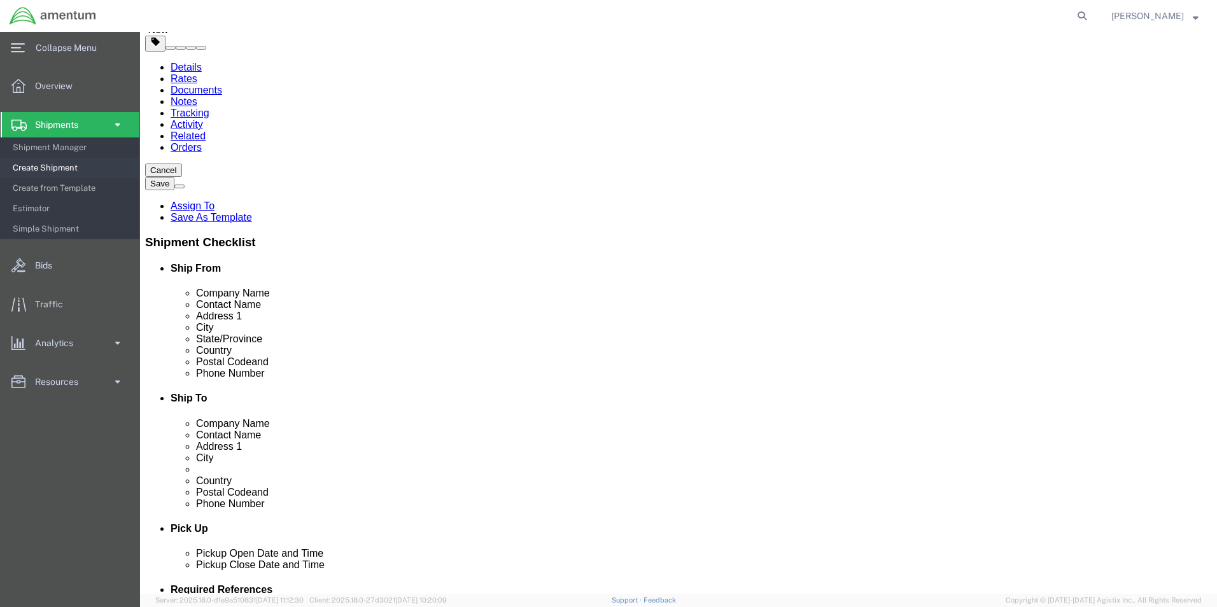
scroll to position [0, 0]
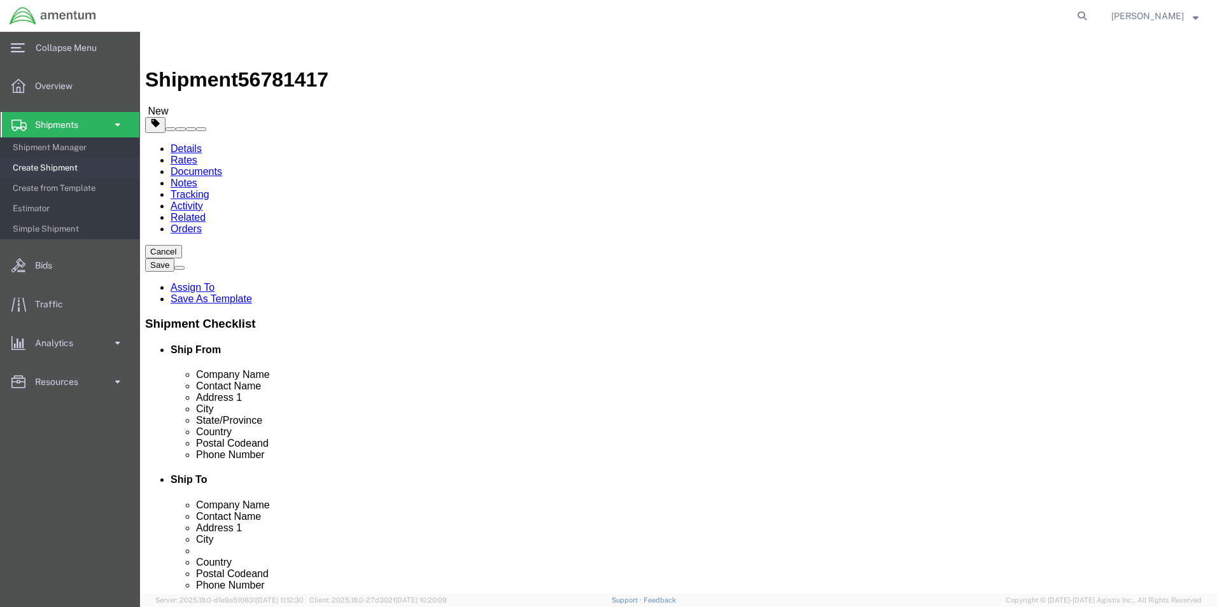
click icon
drag, startPoint x: 654, startPoint y: 269, endPoint x: 562, endPoint y: 268, distance: 93.0
click div
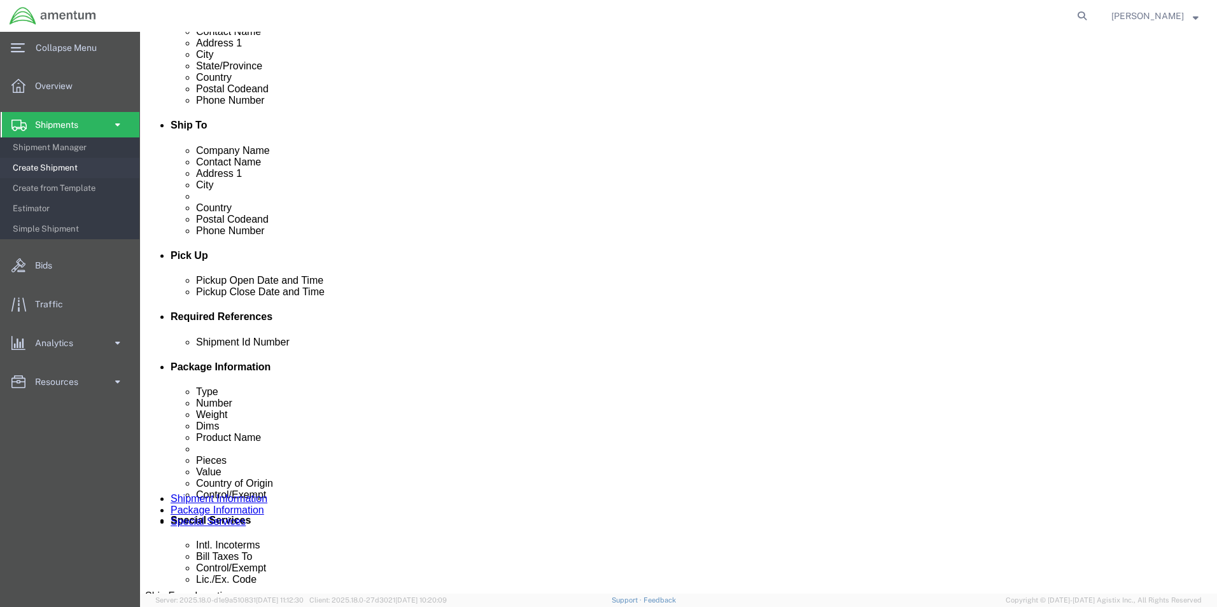
scroll to position [531, 0]
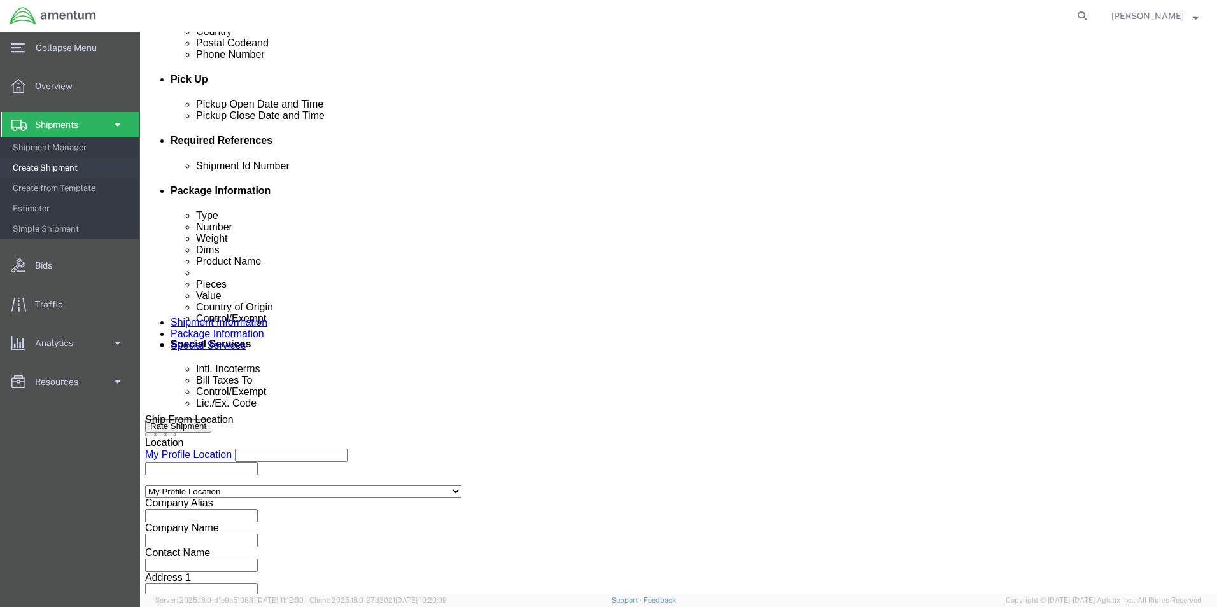
type input "[PERSON_NAME]"
click button "Continue"
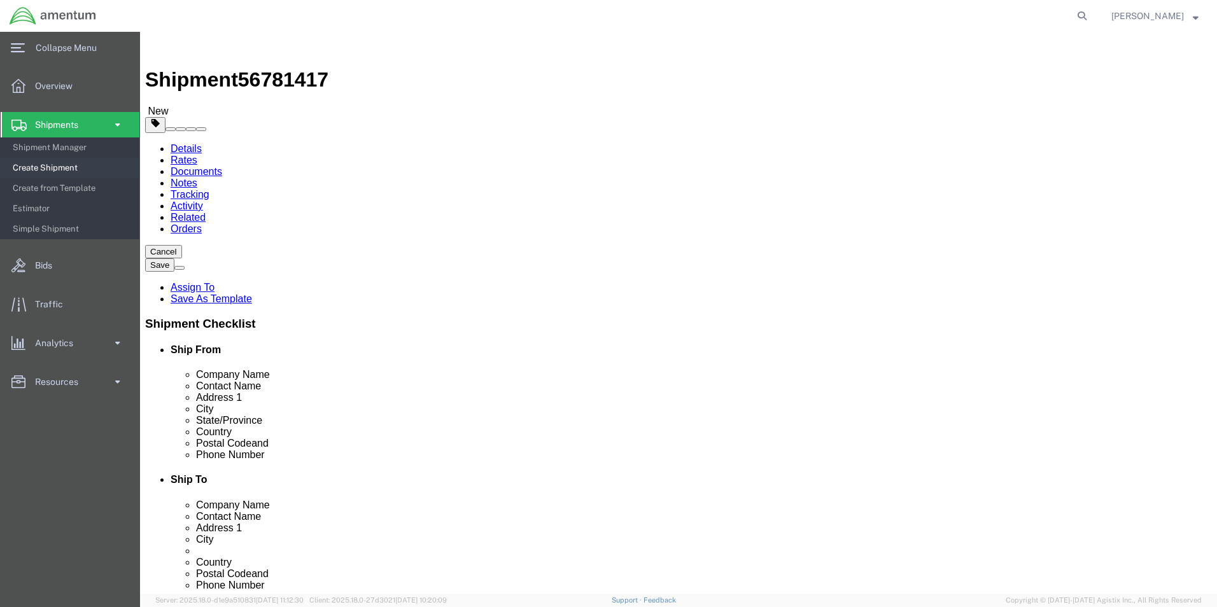
click button "Rate Shipment"
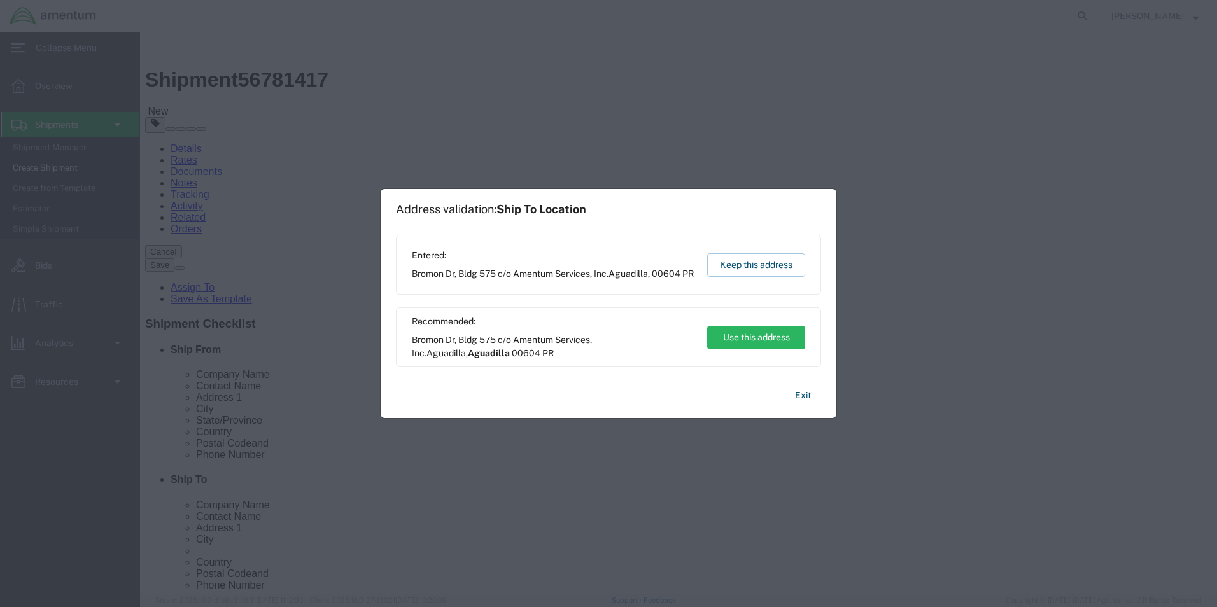
click at [788, 343] on button "Use this address" at bounding box center [756, 338] width 98 height 24
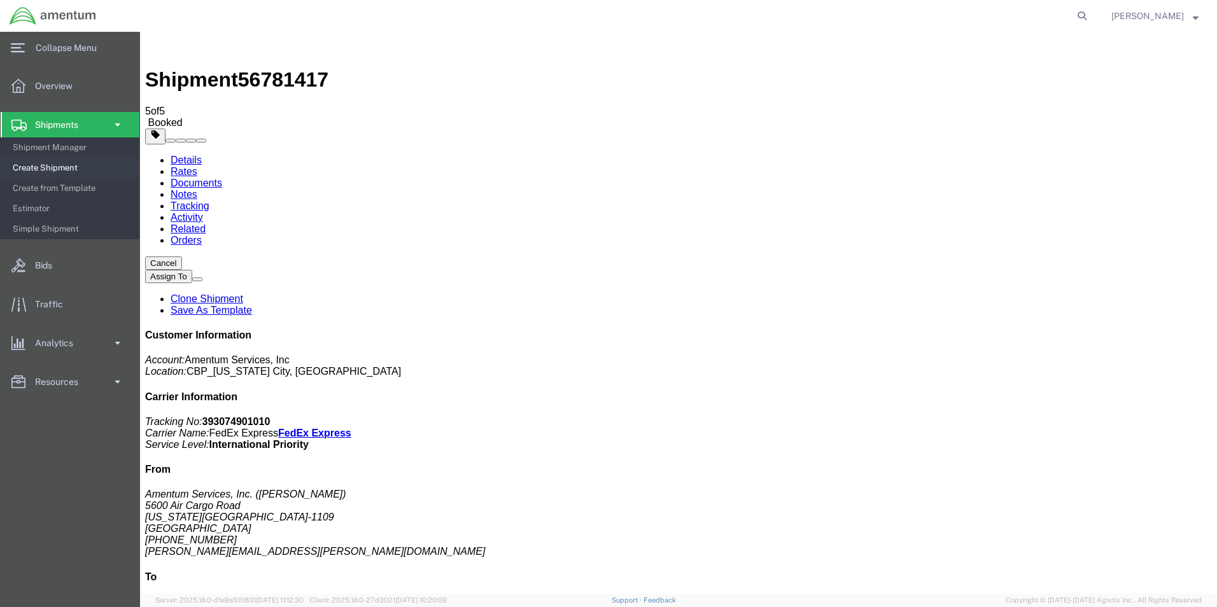
drag, startPoint x: 497, startPoint y: 36, endPoint x: 579, endPoint y: 251, distance: 230.3
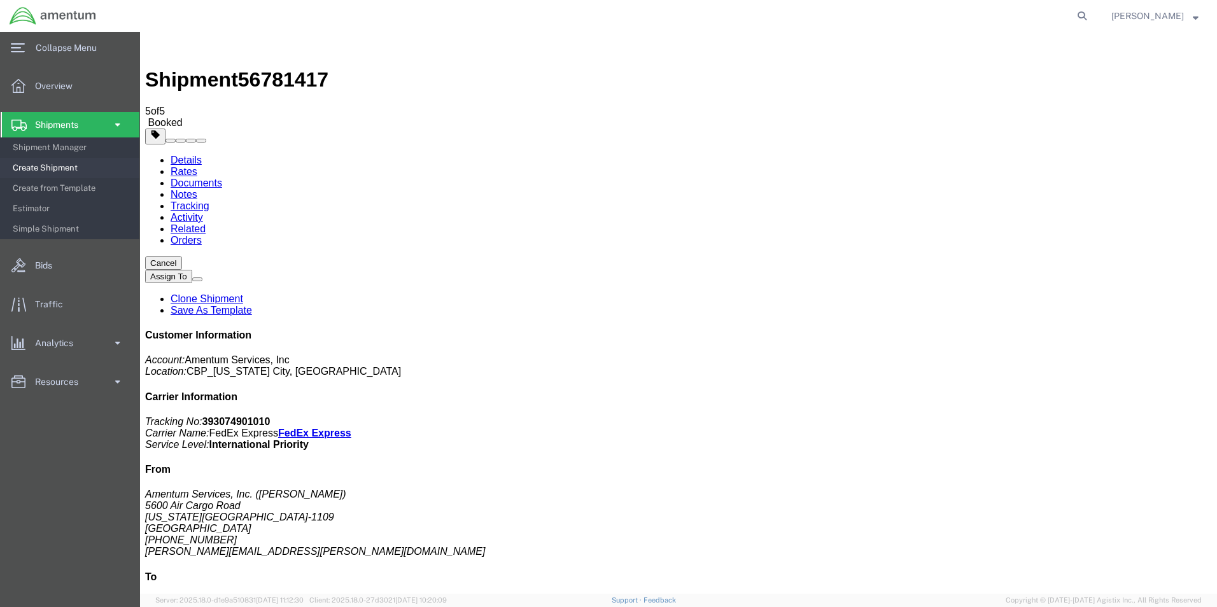
click at [171, 155] on link "Details" at bounding box center [186, 160] width 31 height 11
